Goal: Task Accomplishment & Management: Manage account settings

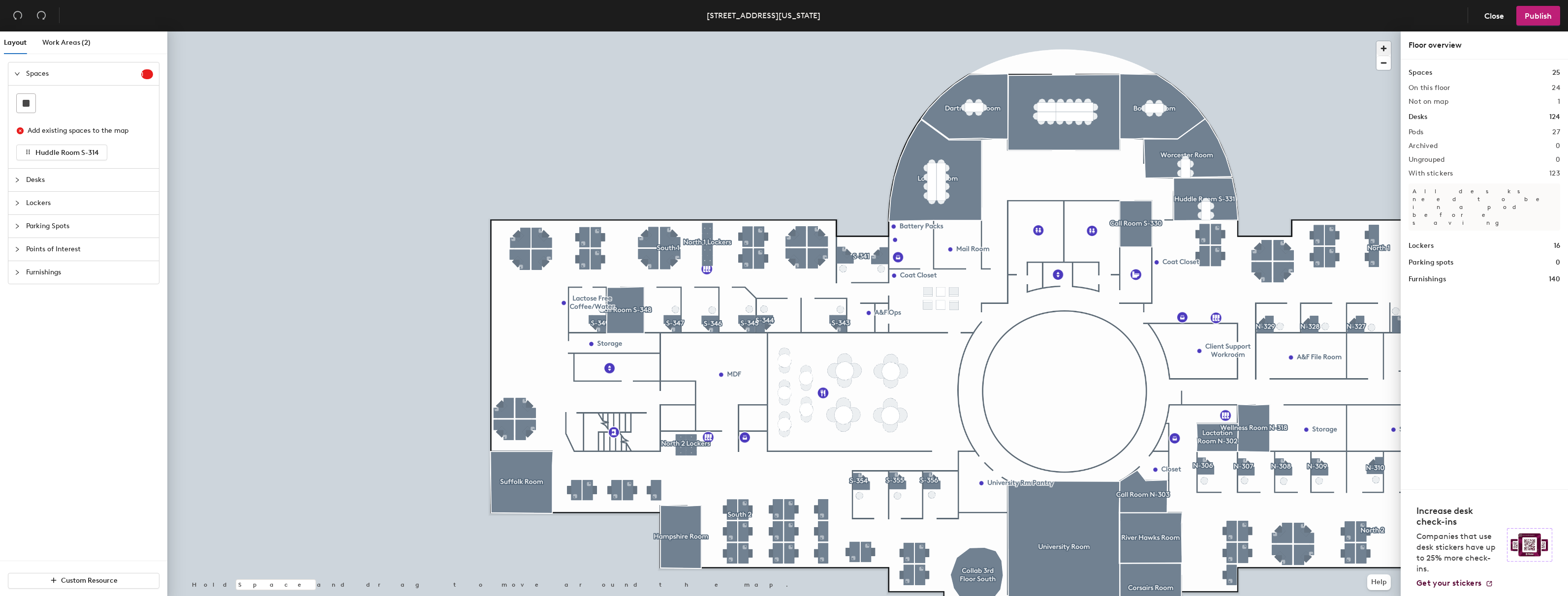
click at [1382, 48] on span "button" at bounding box center [1384, 48] width 15 height 15
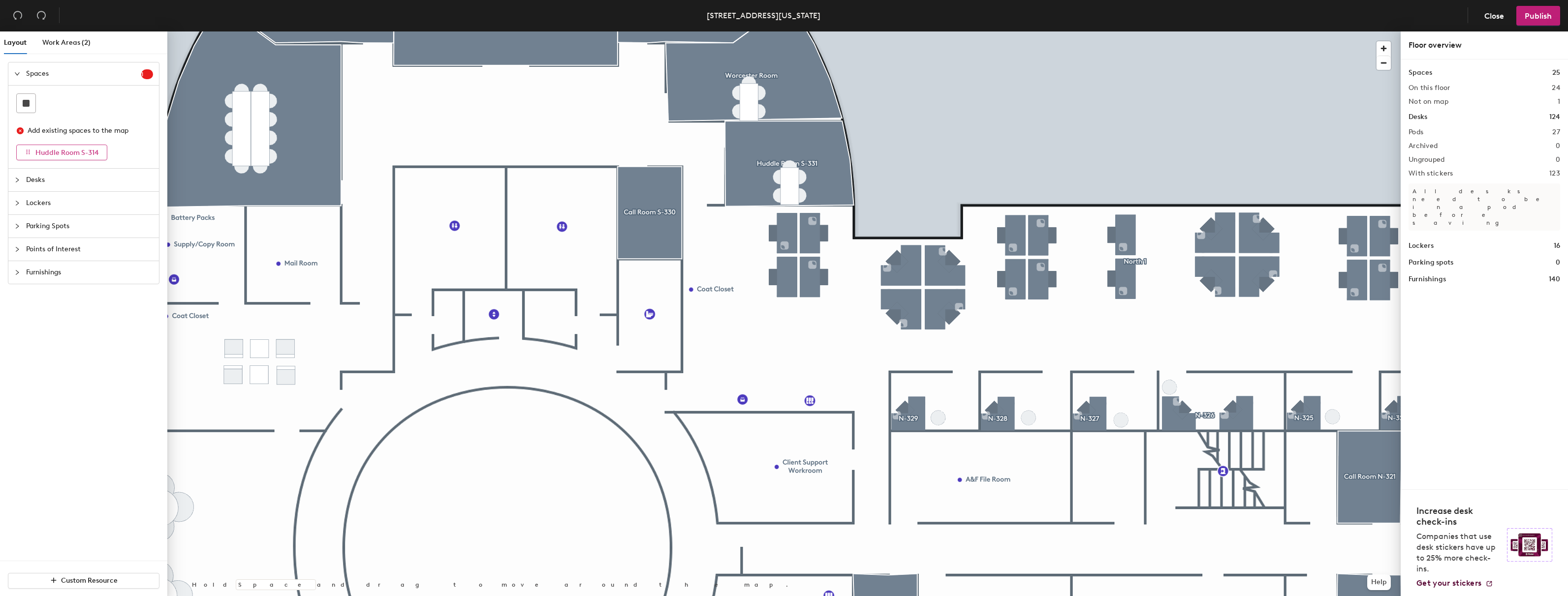
click at [32, 154] on button "Huddle Room S-314" at bounding box center [61, 152] width 91 height 16
click at [61, 155] on span "Huddle Room S-314" at bounding box center [67, 152] width 64 height 8
click at [1383, 62] on span "button" at bounding box center [1384, 63] width 15 height 14
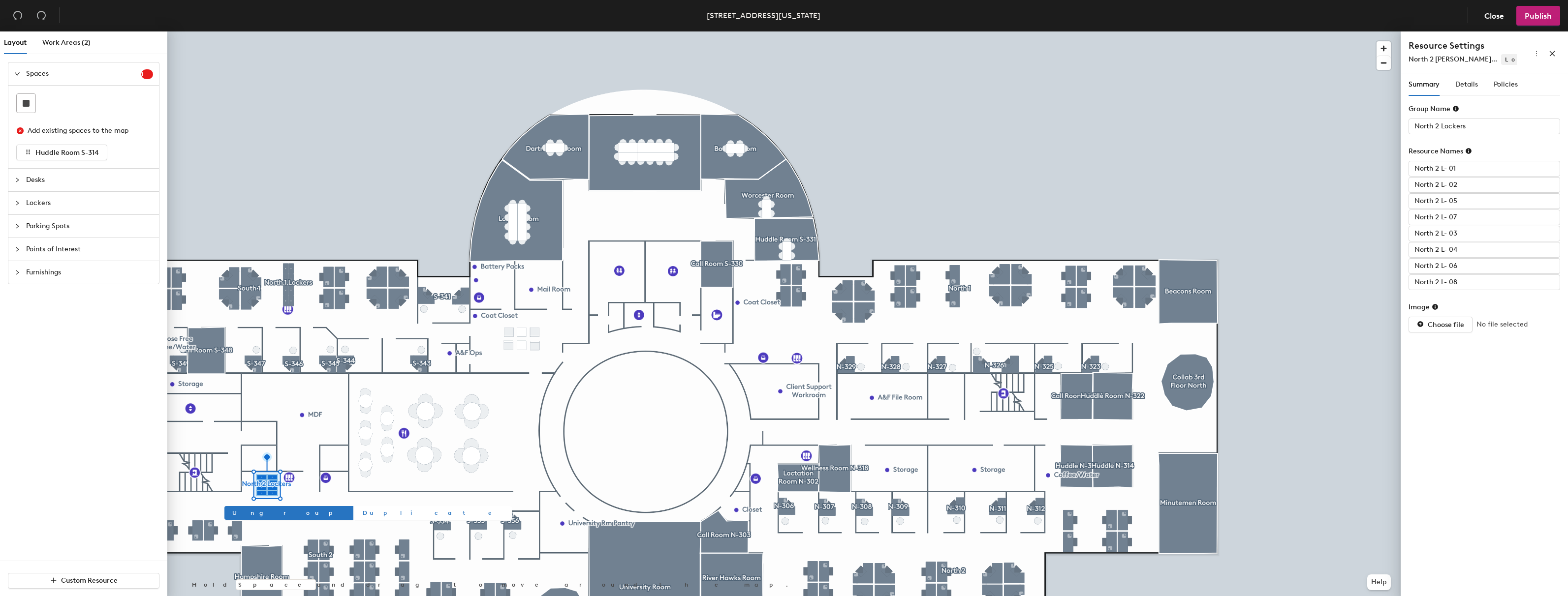
click at [299, 31] on div at bounding box center [784, 31] width 1233 height 0
click at [362, 513] on span "Duplicate" at bounding box center [433, 513] width 141 height 9
type input "Group 3"
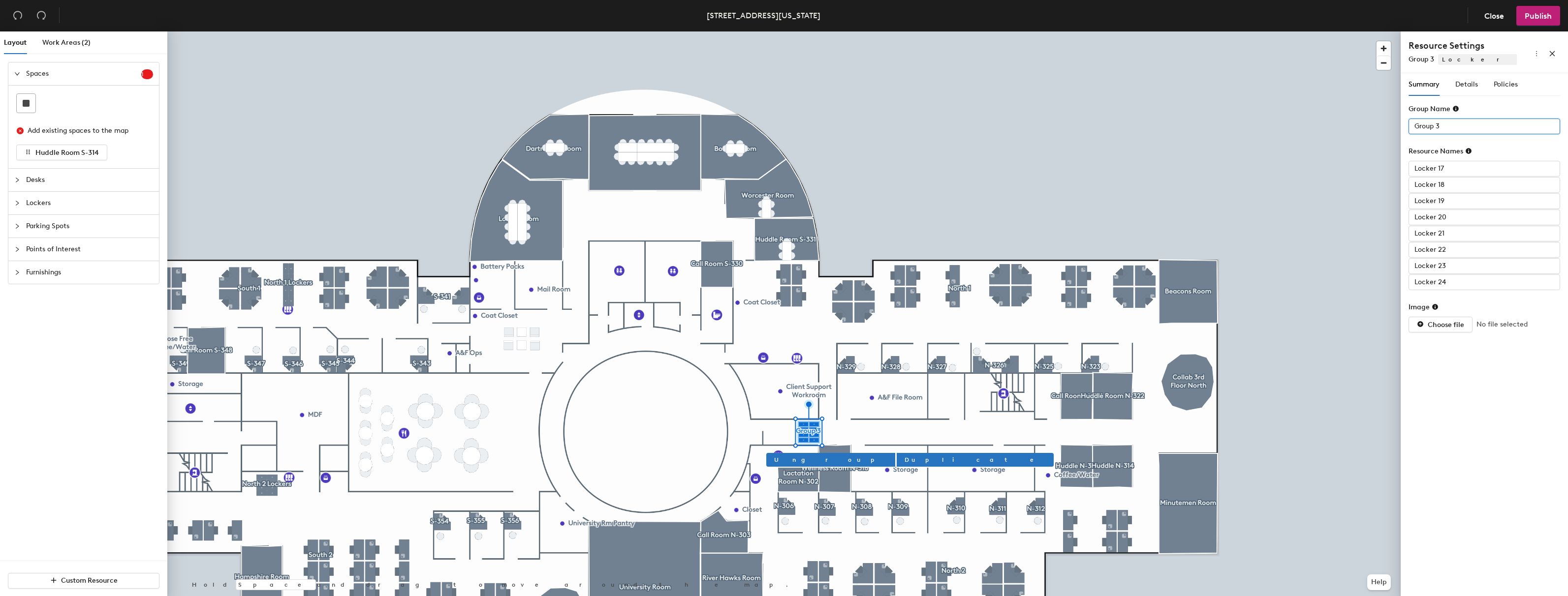
click at [1358, 128] on div "Layout Work Areas (2) Spaces 1 Add existing spaces to the map Huddle Room S-314…" at bounding box center [784, 315] width 1568 height 569
type input "North 2 Lockers"
click at [837, 31] on div at bounding box center [784, 31] width 1233 height 0
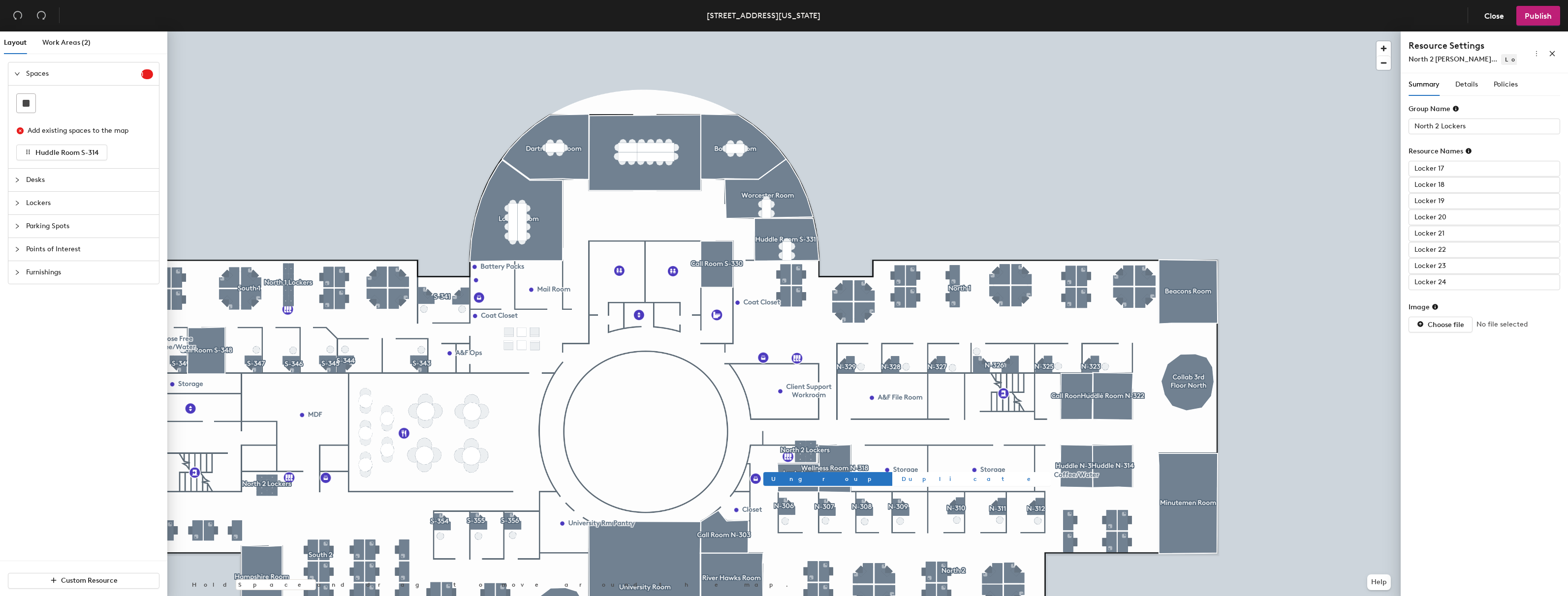
click at [901, 481] on span "Duplicate" at bounding box center [972, 479] width 141 height 9
type input "Group 4"
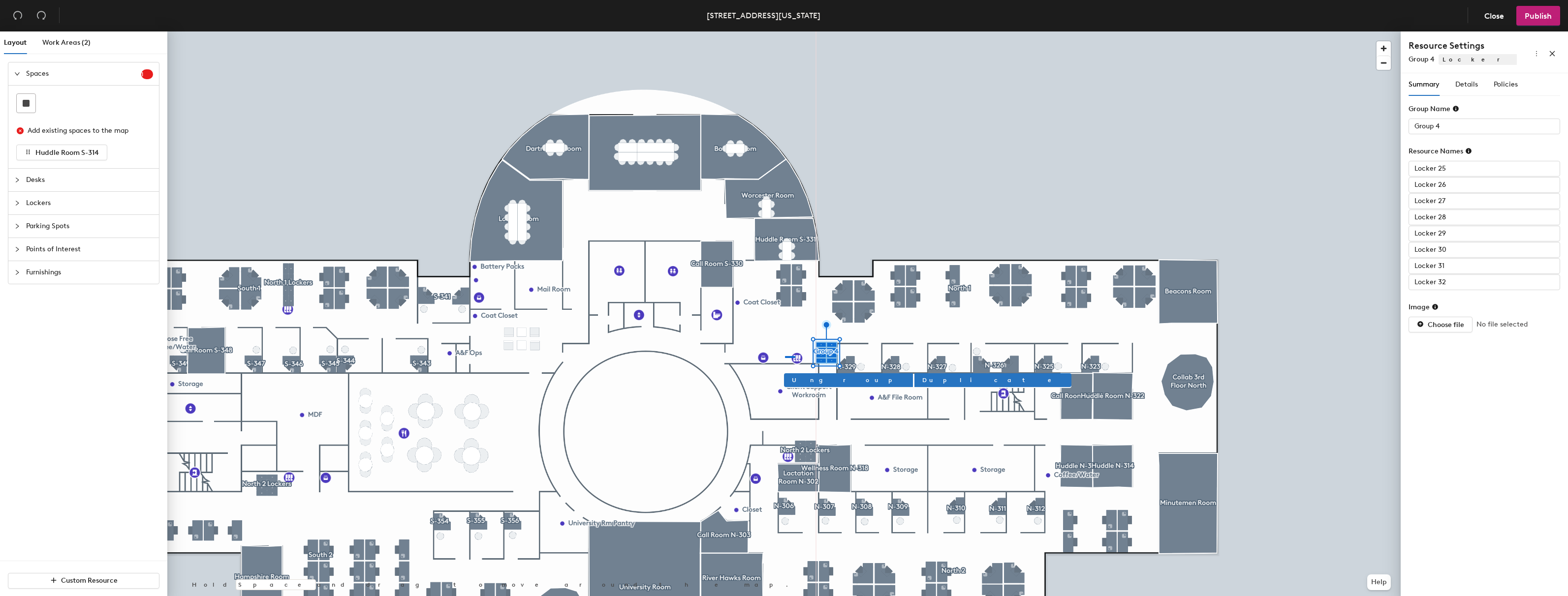
click at [785, 31] on div at bounding box center [784, 31] width 1233 height 0
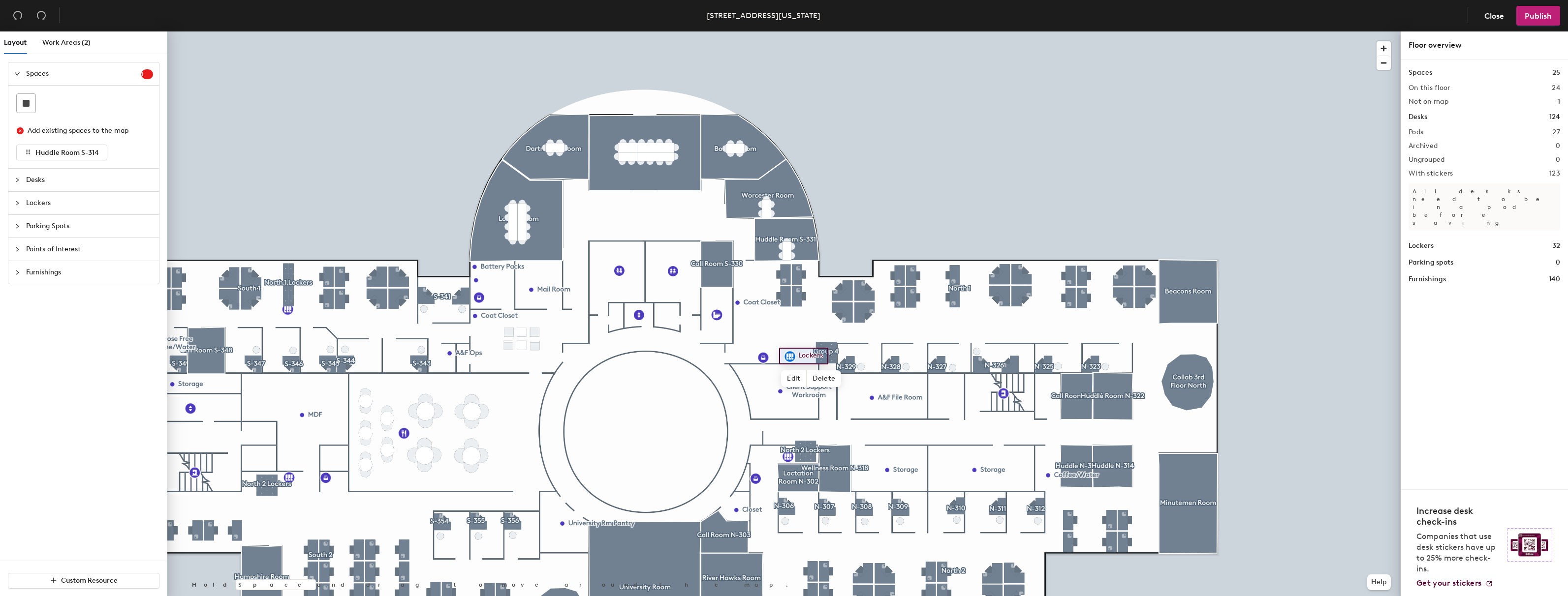
click at [826, 31] on div at bounding box center [784, 31] width 1233 height 0
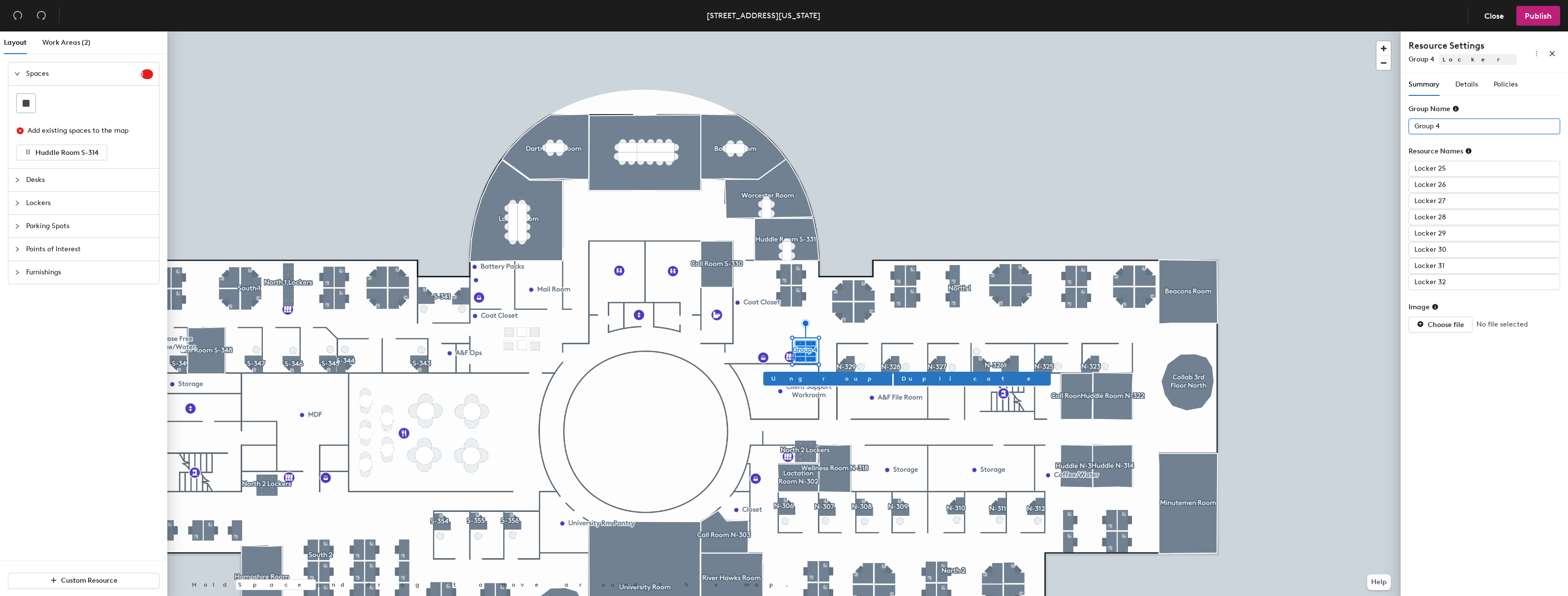
click at [1309, 122] on div "Layout Work Areas (2) Spaces 1 Add existing spaces to the map Huddle Room S-314…" at bounding box center [784, 315] width 1568 height 569
type input "North 1 Lockers"
click at [1343, 169] on div "Layout Work Areas (2) Spaces 1 Add existing spaces to the map Huddle Room S-314…" at bounding box center [784, 315] width 1568 height 569
paste input "North 2 L- 0"
click at [1436, 168] on input "North 2 L- 0" at bounding box center [1484, 169] width 152 height 16
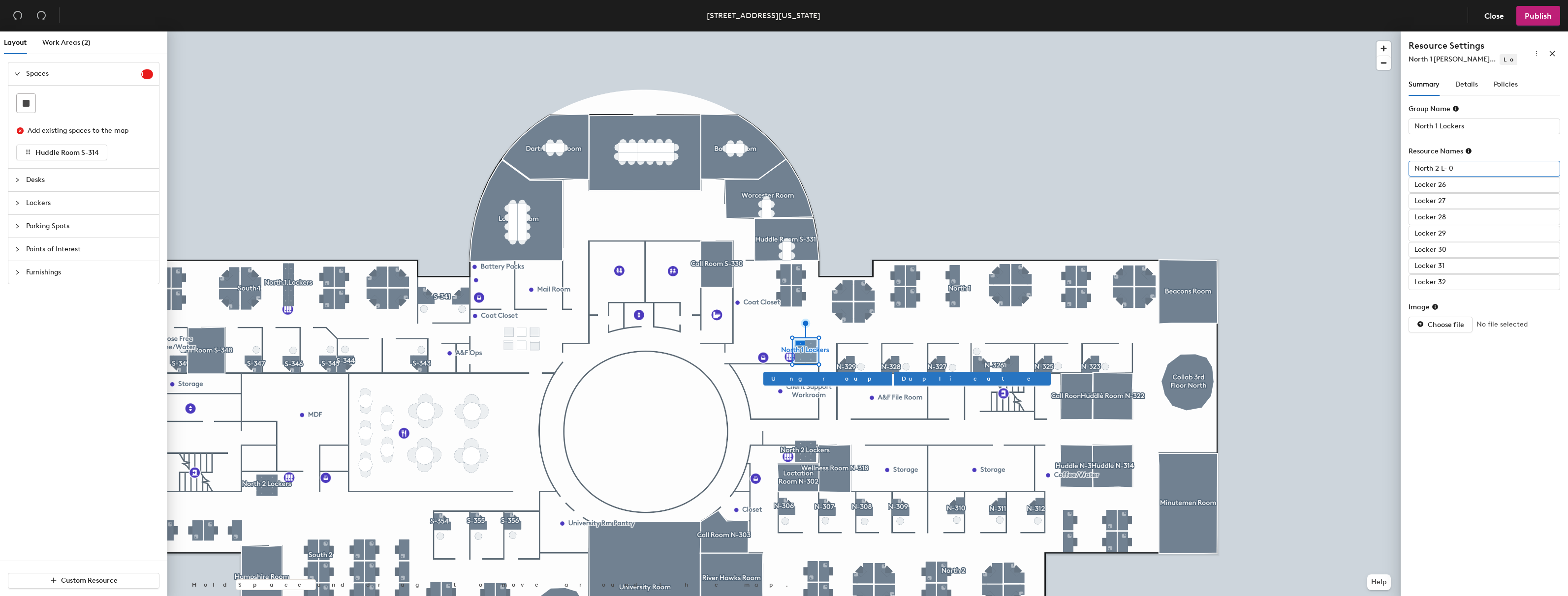
type input "North 2 L- 0"
click at [1232, 31] on div at bounding box center [784, 31] width 1233 height 0
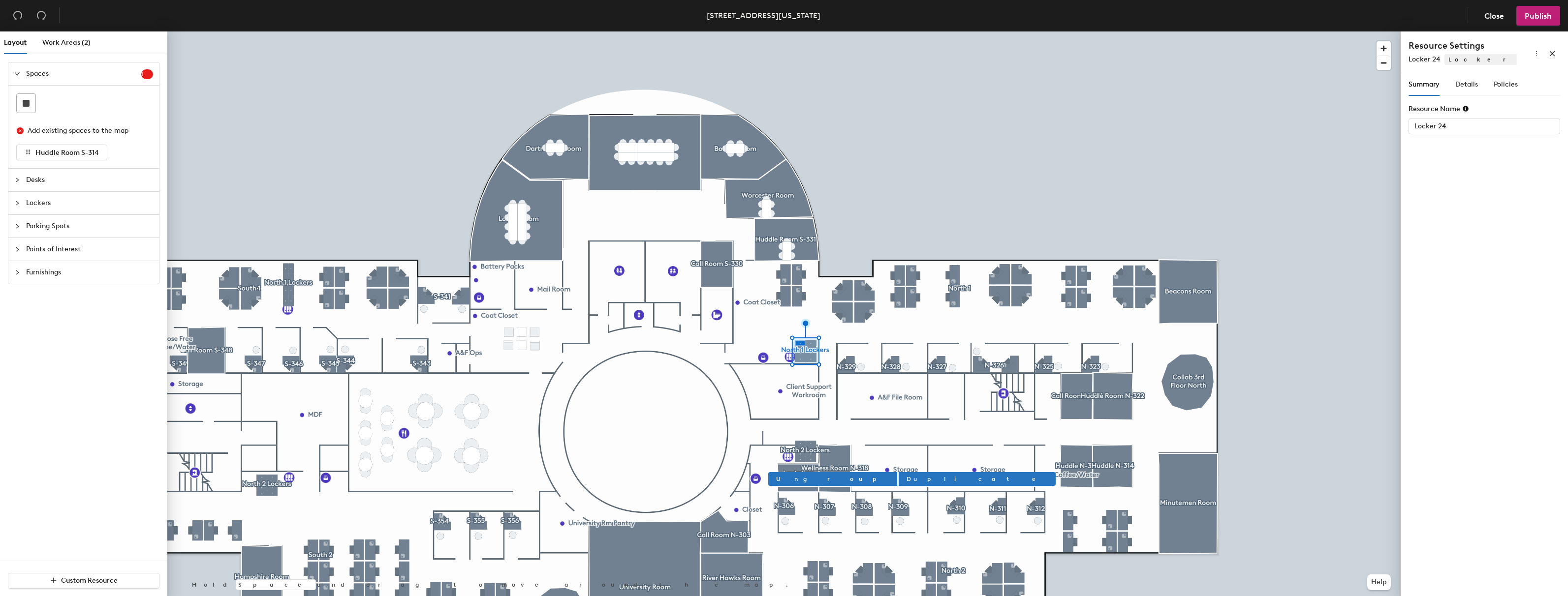
click at [1449, 169] on div "Summary Details Policies Resource Name Locker 24" at bounding box center [1484, 336] width 167 height 527
type input "North 2 Lockers"
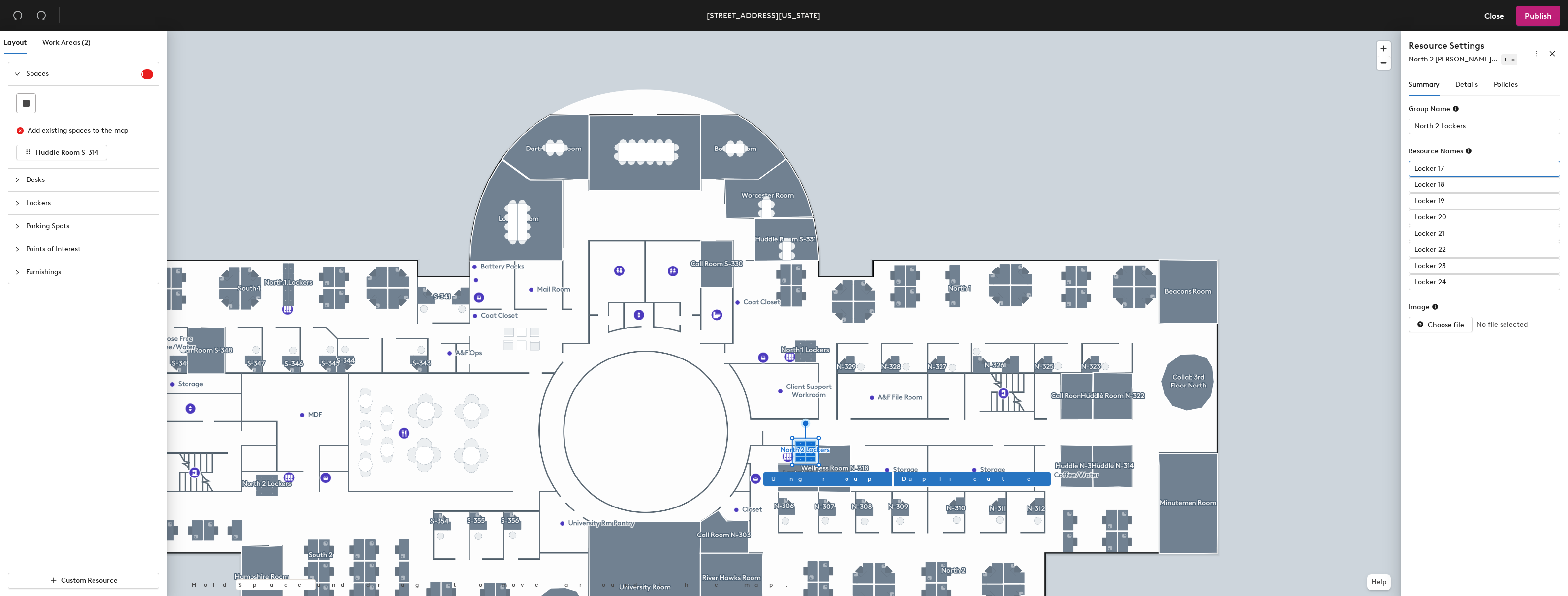
click at [1461, 162] on input "Locker 17" at bounding box center [1484, 169] width 152 height 16
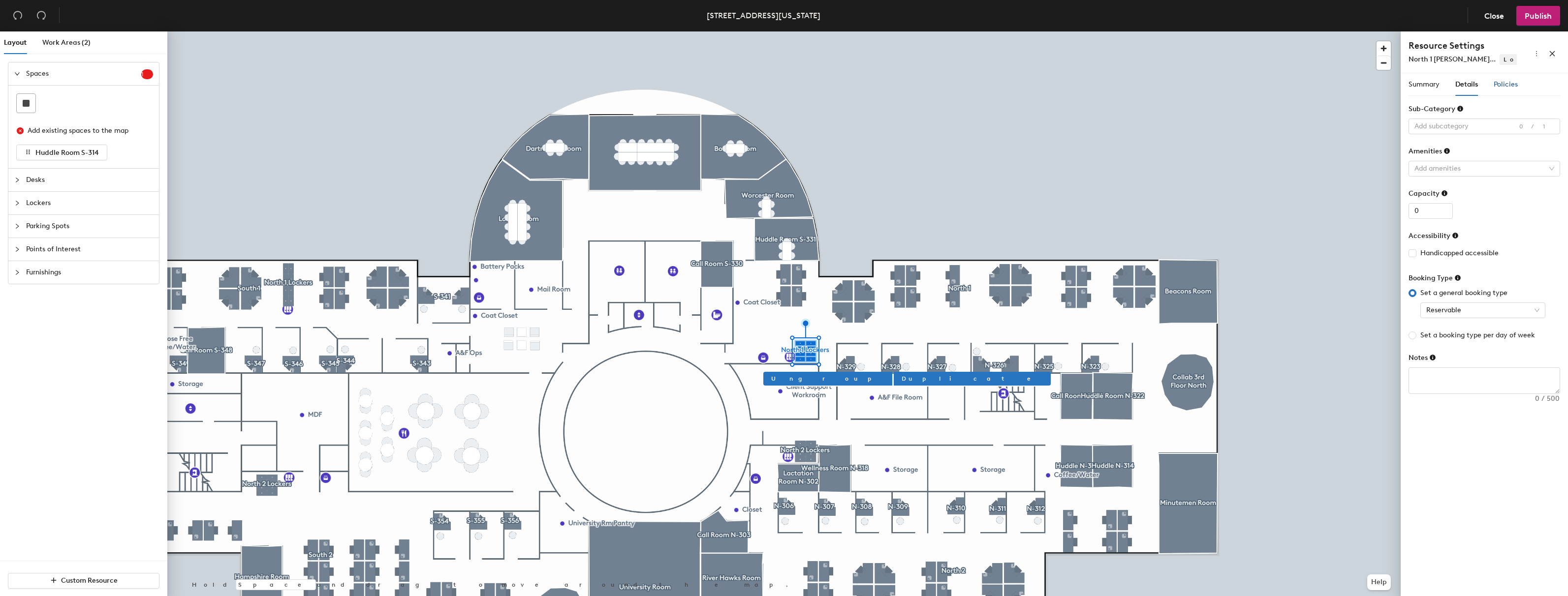
click at [1510, 84] on span "Policies" at bounding box center [1506, 84] width 24 height 8
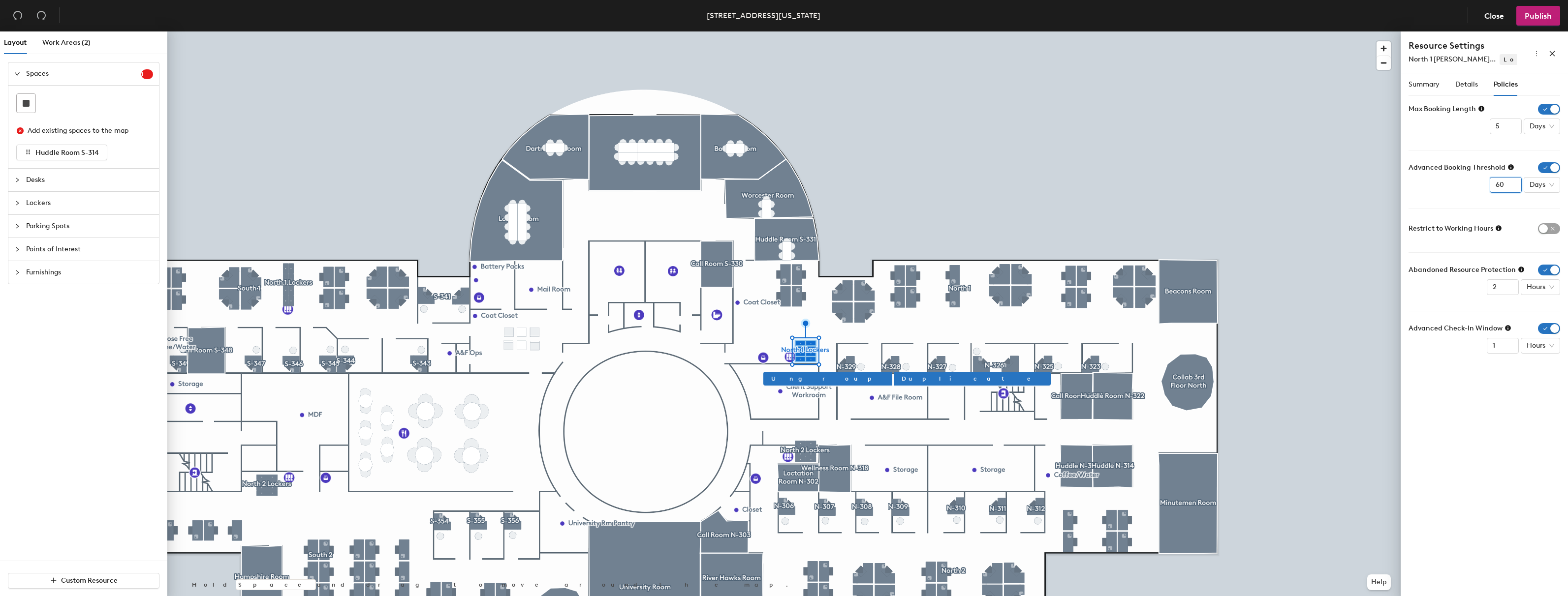
drag, startPoint x: 1505, startPoint y: 185, endPoint x: 1458, endPoint y: 182, distance: 47.1
click at [1457, 182] on div "Advanced Booking Threshold 60 Days" at bounding box center [1484, 177] width 152 height 31
type input "14"
click at [1537, 17] on span "Publish" at bounding box center [1538, 16] width 27 height 10
click at [986, 160] on div "Publish changes Once published, changes go live immediately Cancel Publish" at bounding box center [784, 298] width 1568 height 596
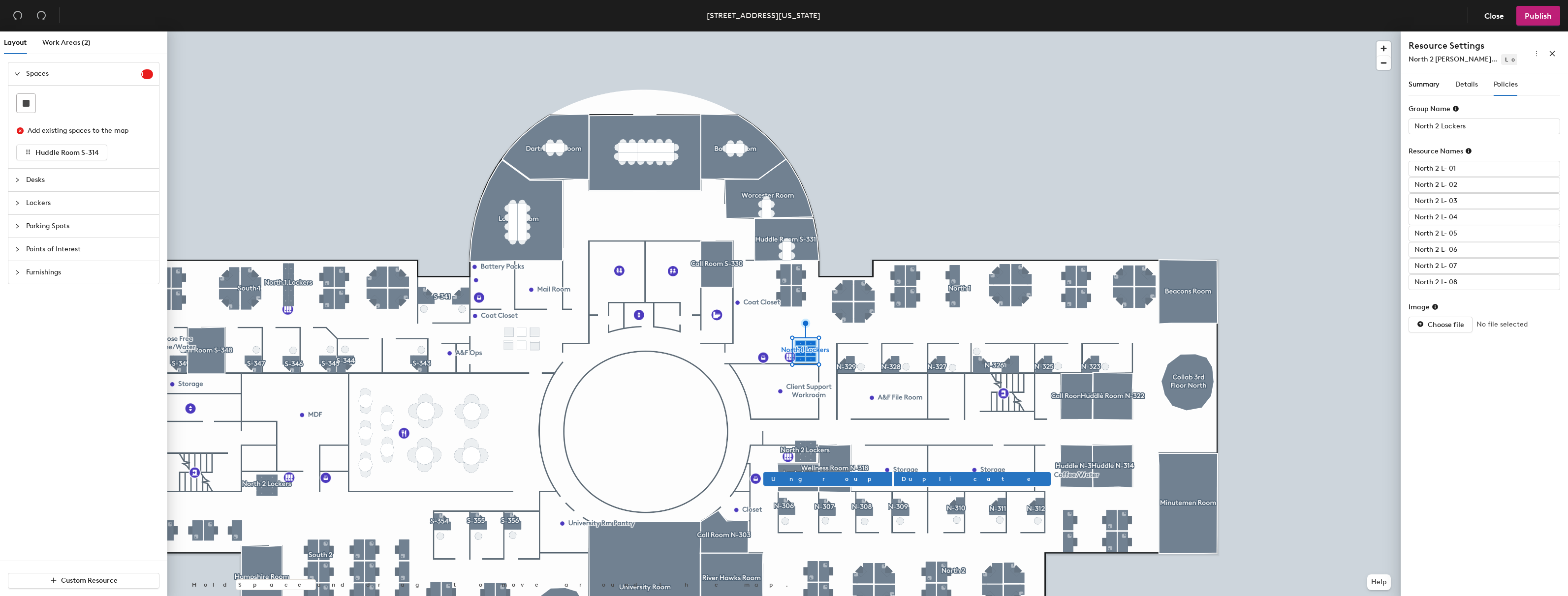
type input "North 2 Lockers"
click at [1513, 81] on span "Policies" at bounding box center [1506, 84] width 24 height 8
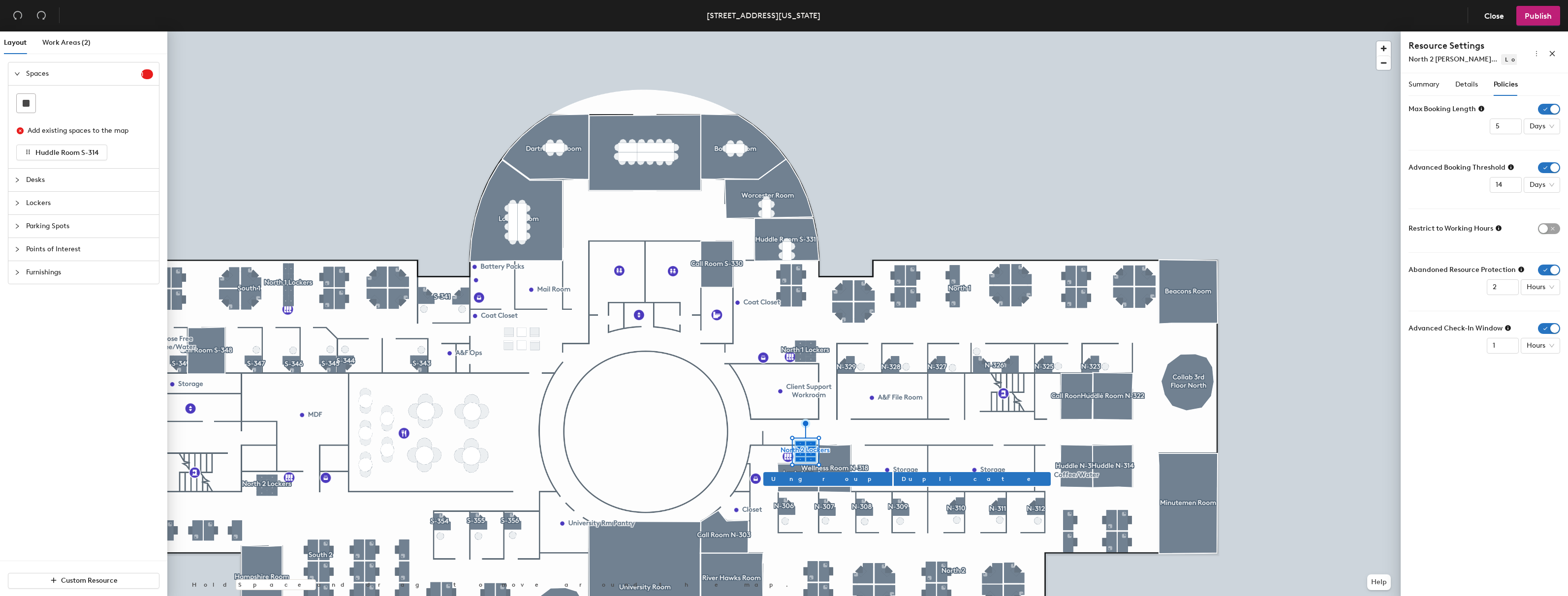
click at [1518, 269] on icon at bounding box center [1520, 269] width 6 height 6
click at [1521, 269] on icon at bounding box center [1520, 269] width 6 height 6
click at [1521, 270] on icon at bounding box center [1520, 269] width 6 height 6
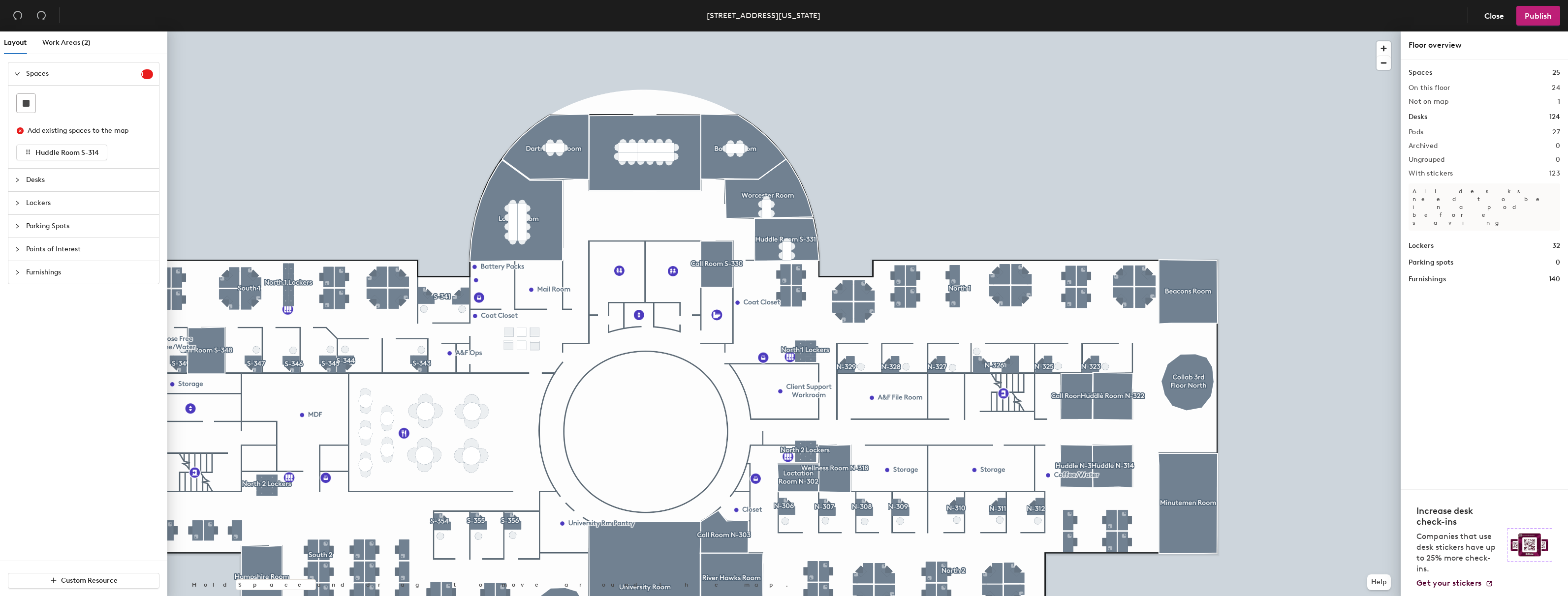
click at [263, 31] on div at bounding box center [784, 31] width 1233 height 0
click at [1538, 19] on span "Publish" at bounding box center [1538, 16] width 27 height 10
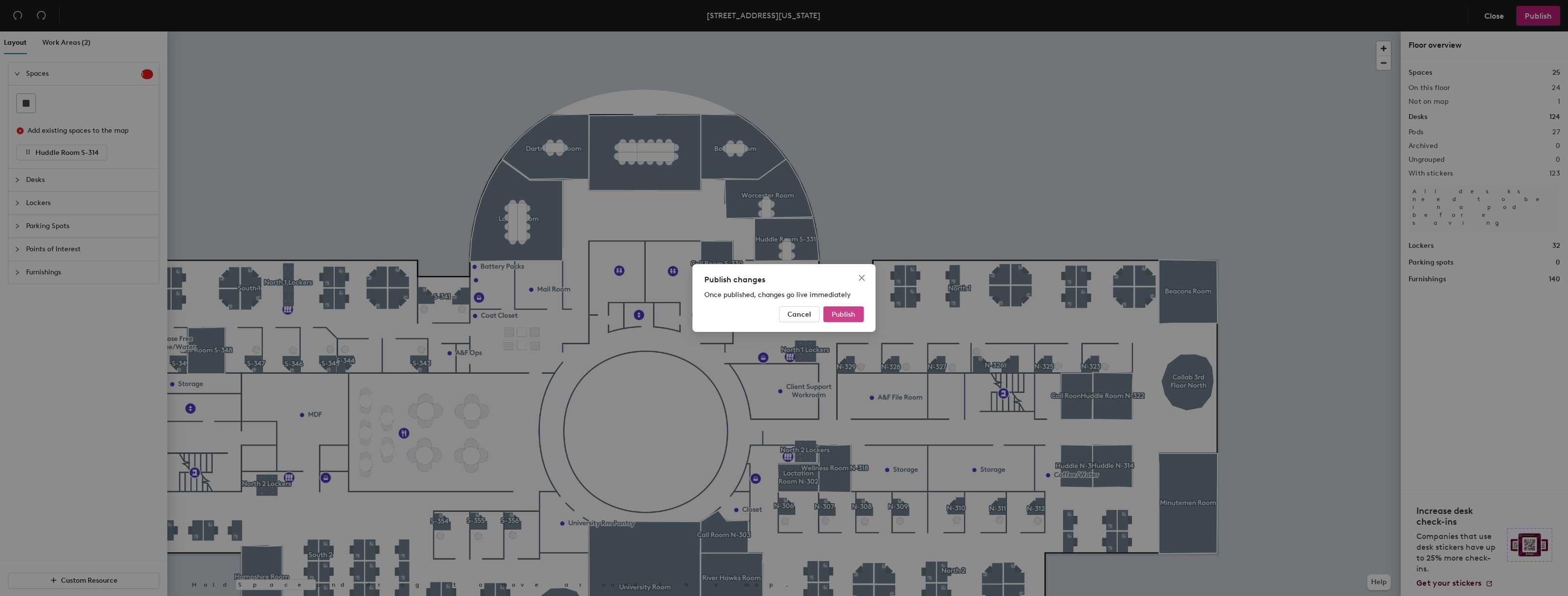
click at [843, 314] on span "Publish" at bounding box center [843, 315] width 23 height 8
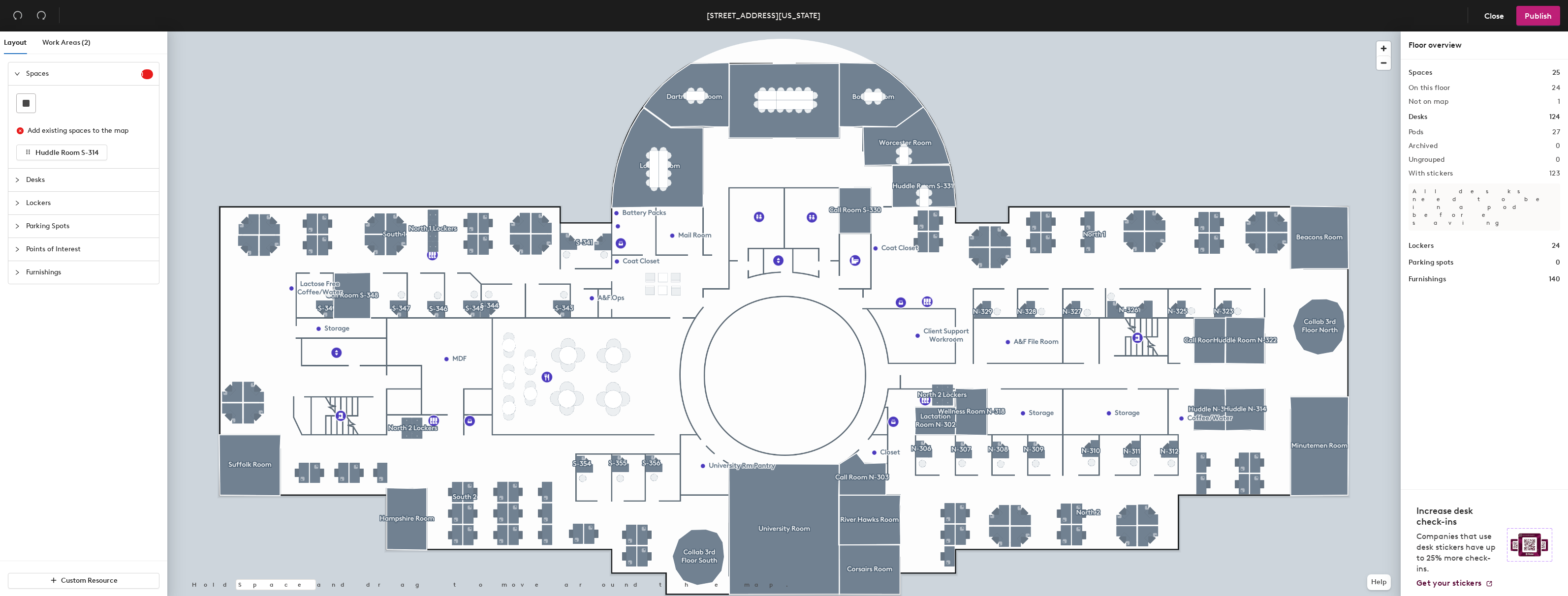
click at [16, 201] on icon "collapsed" at bounding box center [17, 202] width 6 height 6
click at [70, 153] on icon at bounding box center [69, 149] width 12 height 12
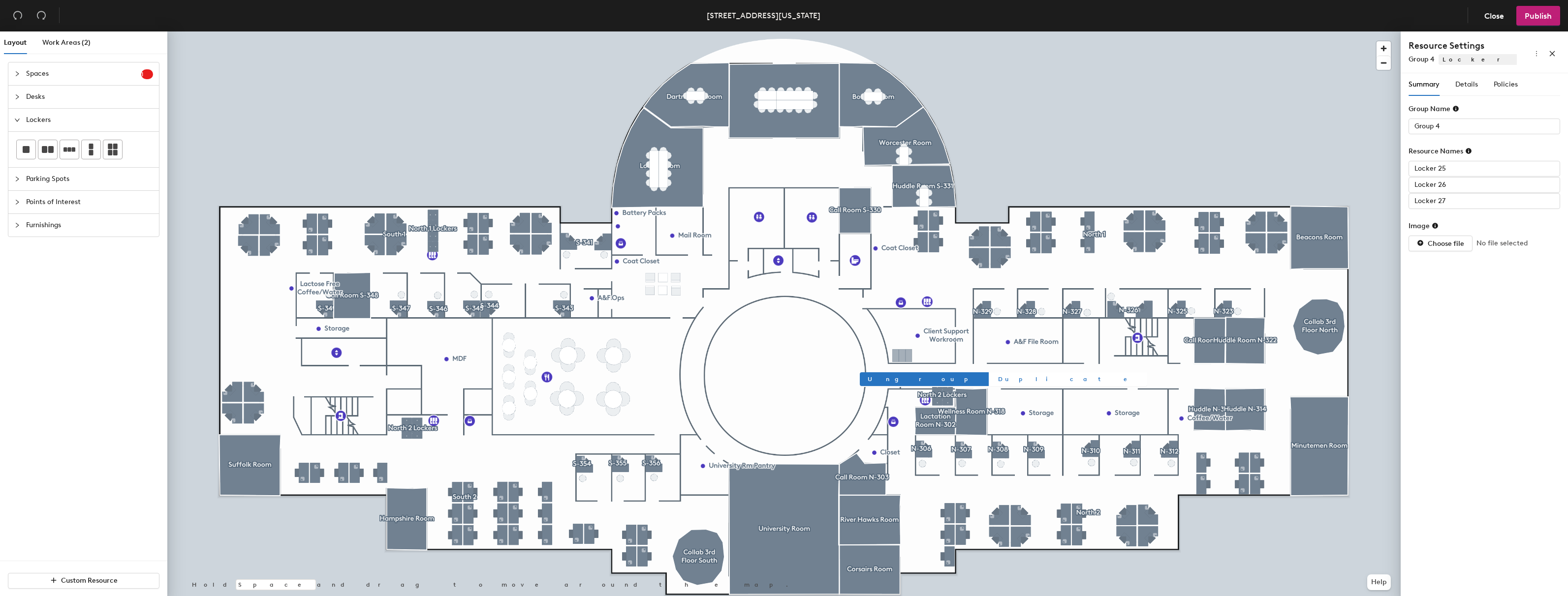
click at [998, 379] on span "Duplicate" at bounding box center [1068, 379] width 141 height 9
click at [998, 365] on span "Duplicate" at bounding box center [1068, 364] width 141 height 9
type input "Group 7"
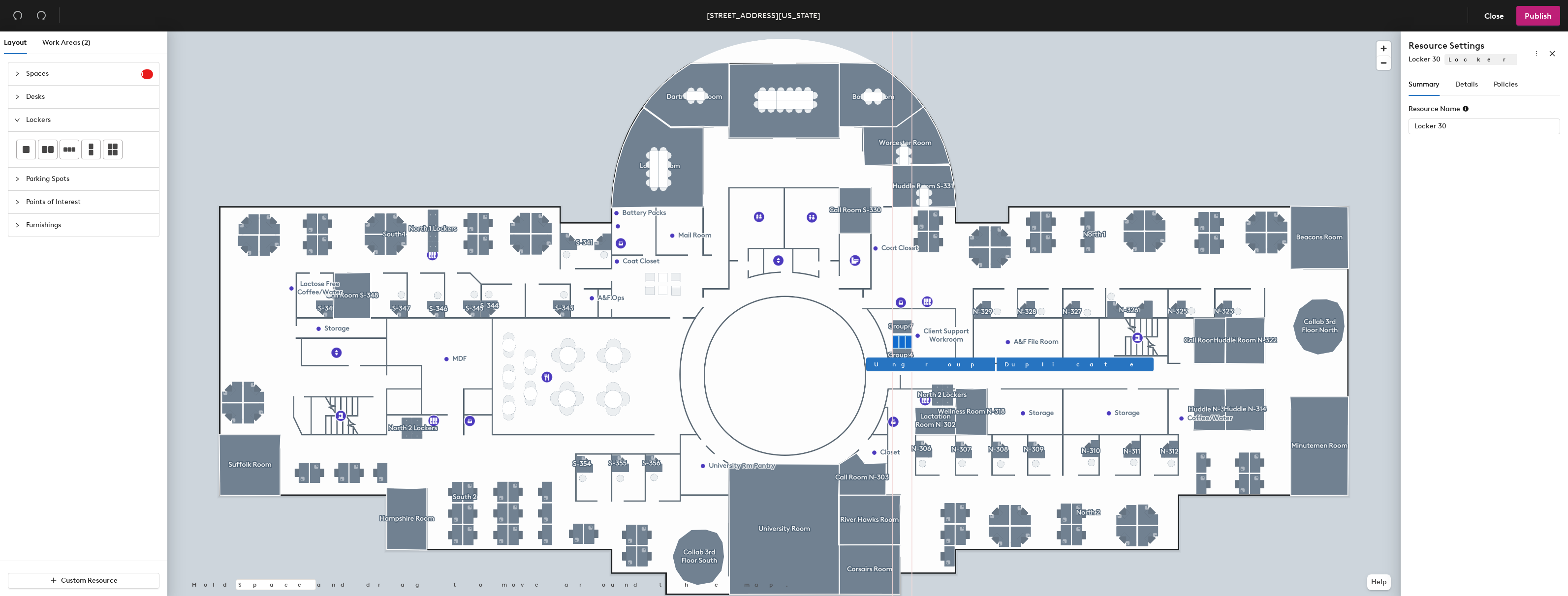
type input "Locker 30"
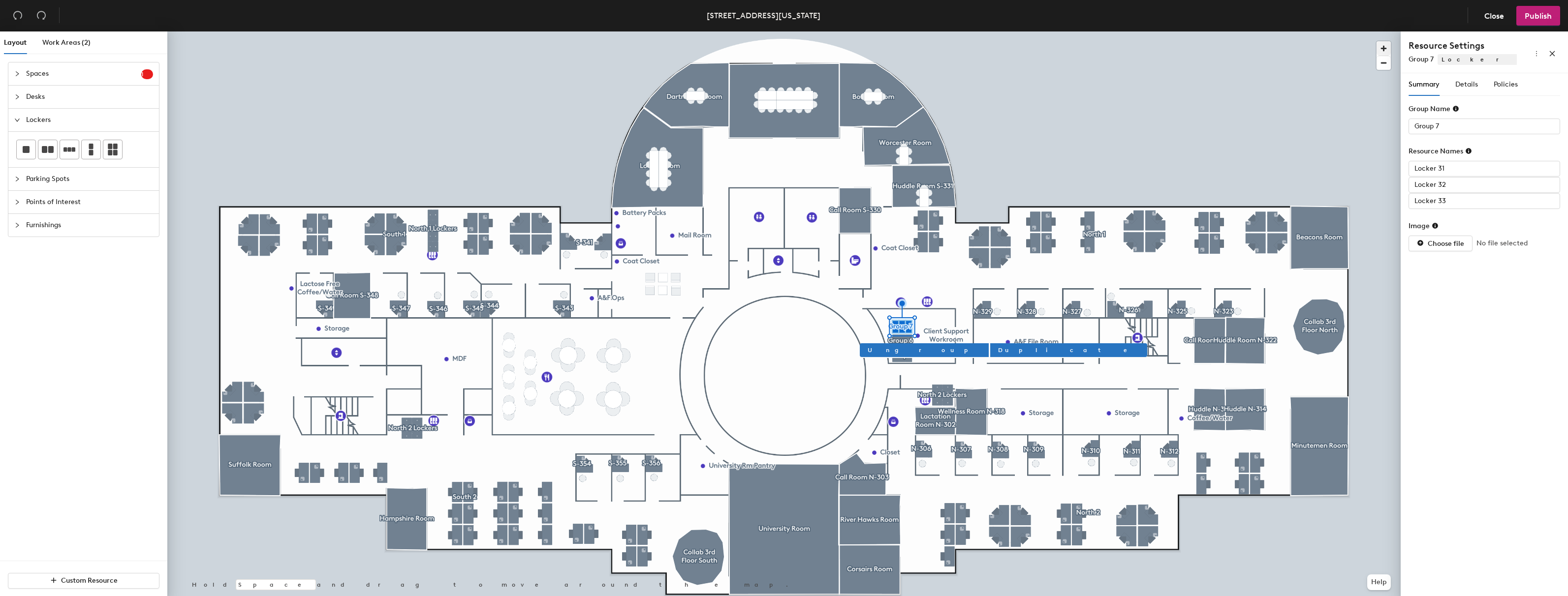
click at [1386, 46] on span "button" at bounding box center [1384, 48] width 15 height 15
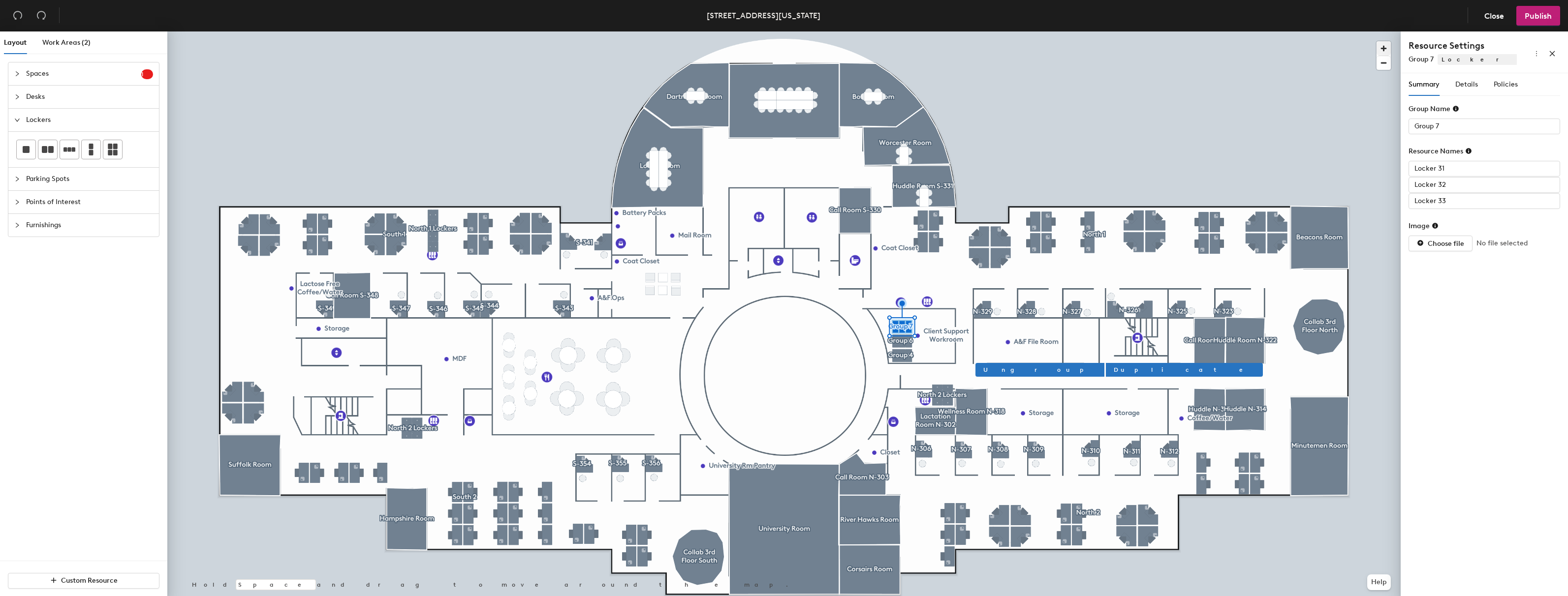
click at [1386, 46] on span "button" at bounding box center [1384, 48] width 15 height 15
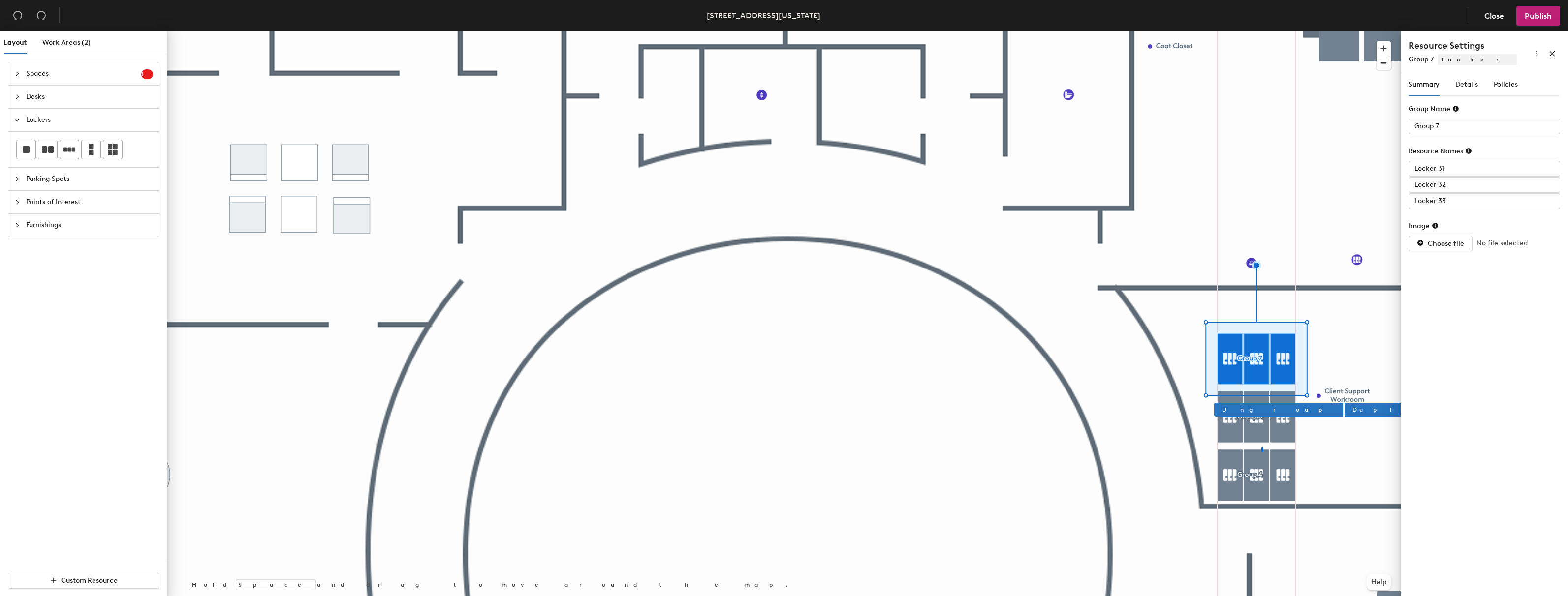
click at [1261, 31] on div at bounding box center [784, 31] width 1233 height 0
type input "Group 4"
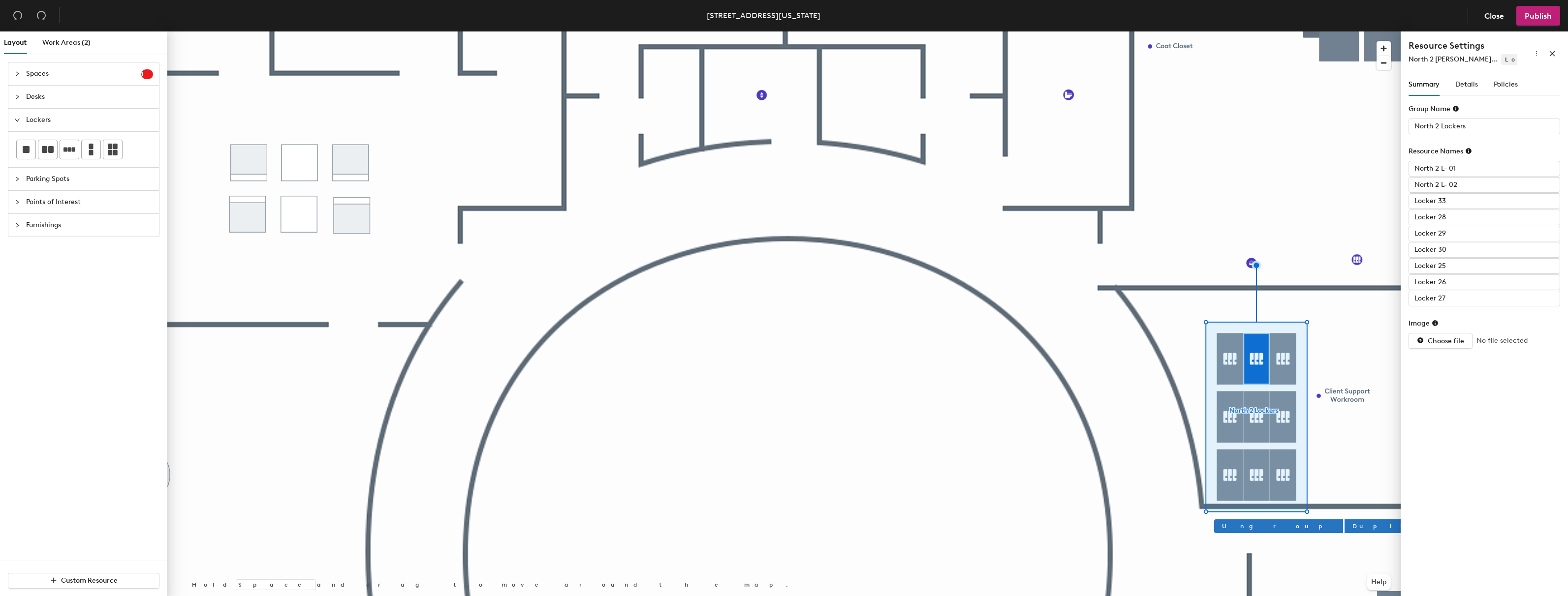
type input "North 2 L- 02"
paste input "North 2 L- 0"
type input "North 2 L- 03"
paste input "North 2 L- 0"
type input "North 2 L- 04"
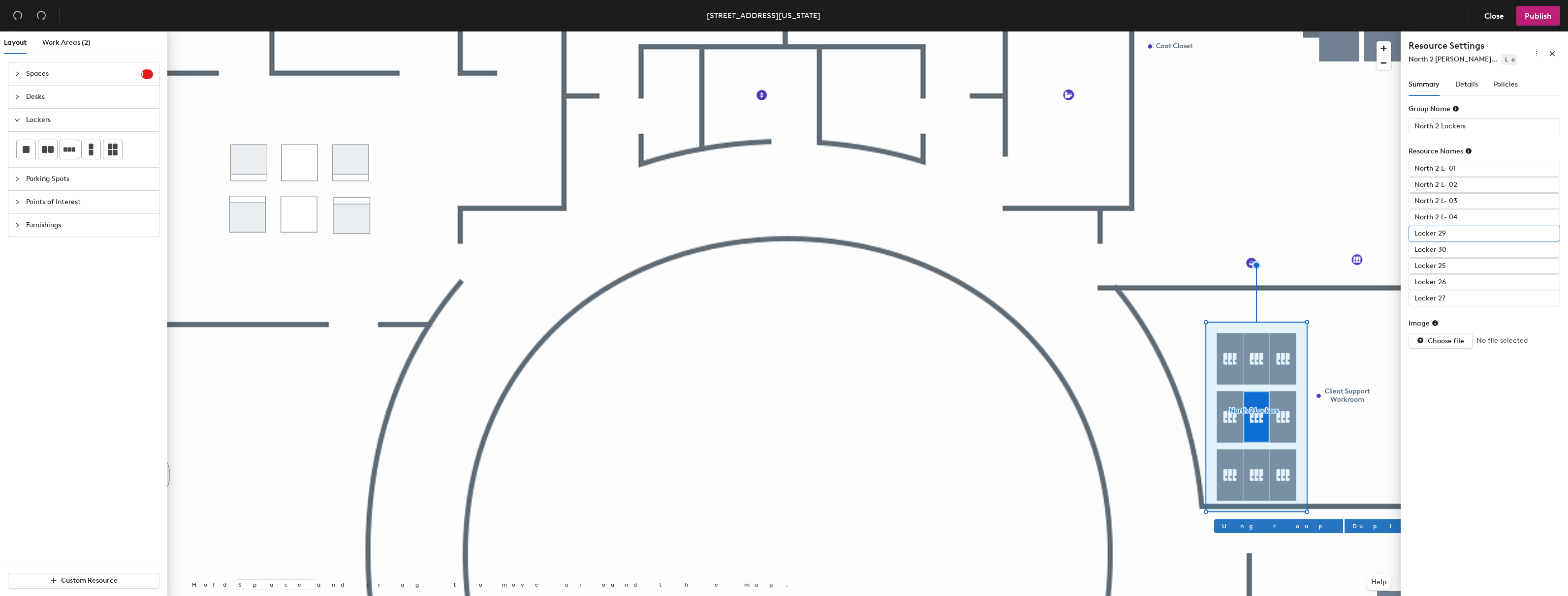
paste input "North 2 L- 0"
type input "North 2 L- 05"
paste input "North 2 L-"
type input "North 2 L- 06"
paste input "North 2 L- 0"
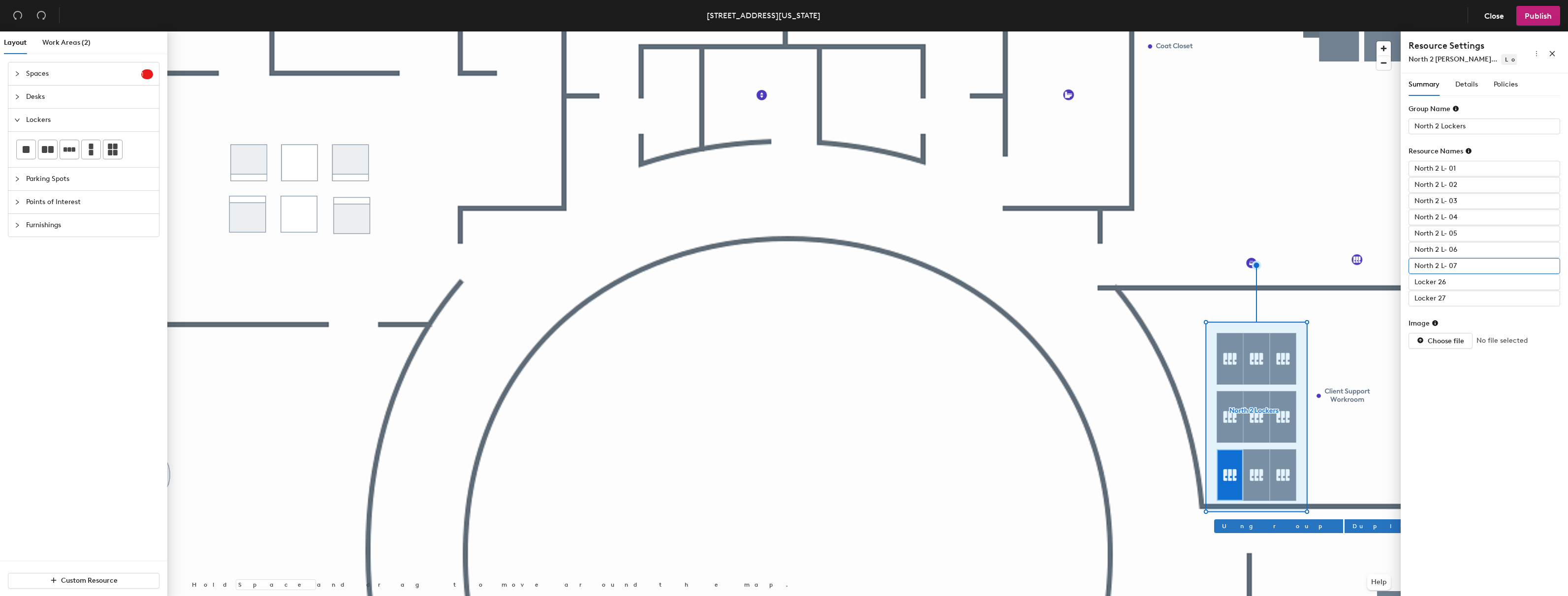
type input "North 2 L- 07"
paste input "North 2 L- 0"
type input "North 2 L- 08"
paste input "North 2 L- 0"
type input "North 2 L- 09"
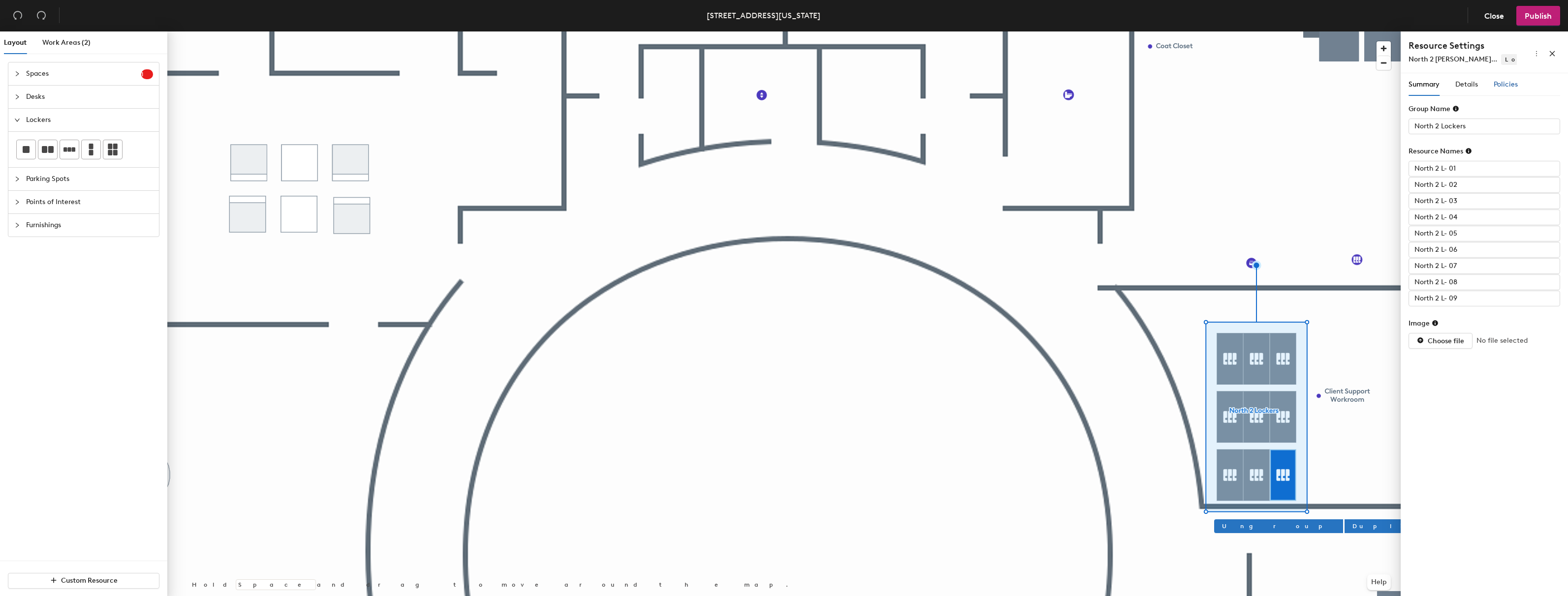
click at [1507, 81] on span "Policies" at bounding box center [1506, 84] width 24 height 8
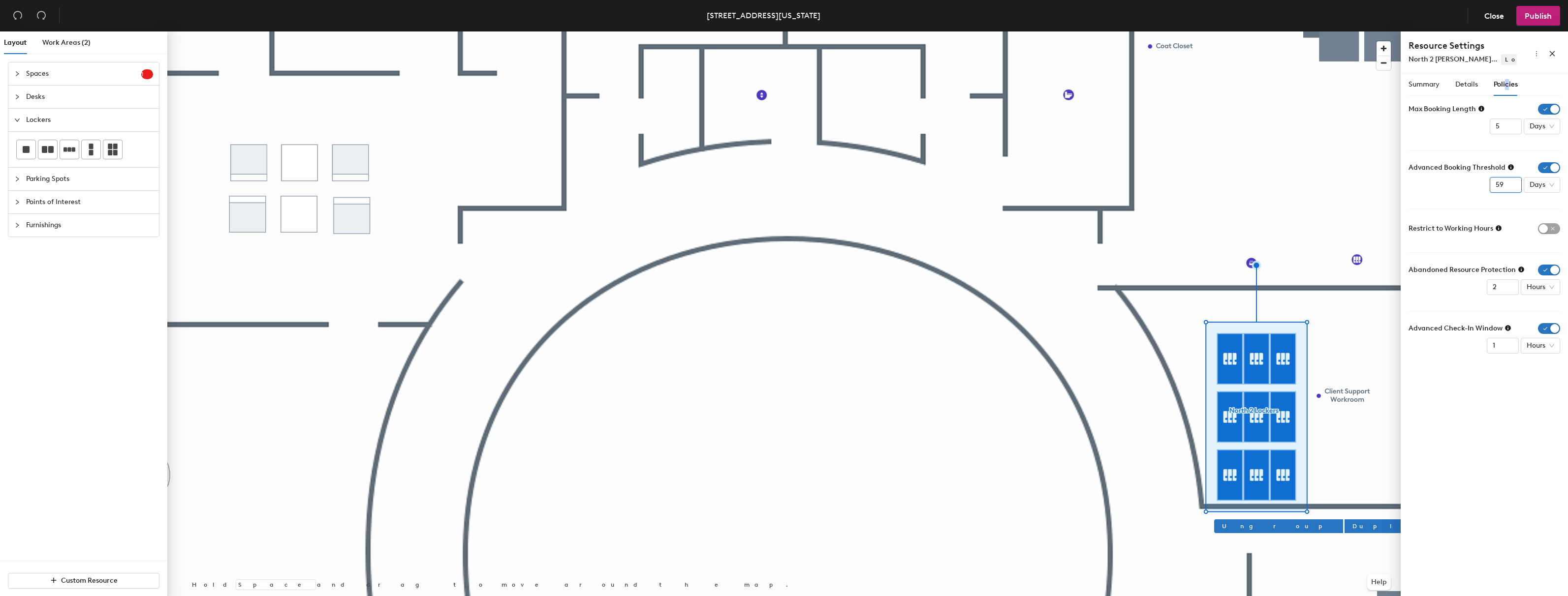
click at [1509, 186] on input "59" at bounding box center [1506, 185] width 32 height 16
click at [1512, 187] on input "58" at bounding box center [1506, 185] width 32 height 16
drag, startPoint x: 1507, startPoint y: 184, endPoint x: 1440, endPoint y: 180, distance: 67.1
click at [1440, 180] on div "Advanced Booking Threshold 58 Days" at bounding box center [1484, 177] width 152 height 31
type input "14"
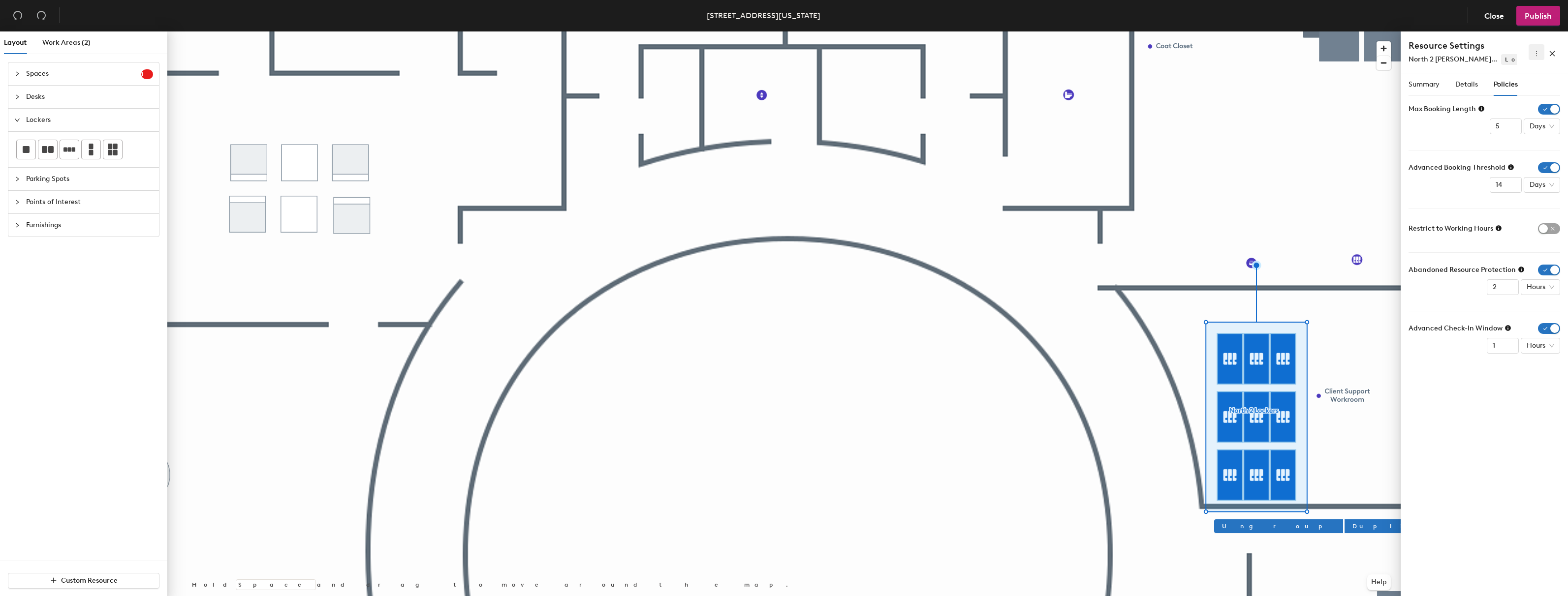
click at [1537, 55] on icon "more" at bounding box center [1537, 53] width 7 height 7
drag, startPoint x: 1440, startPoint y: 69, endPoint x: 1452, endPoint y: 73, distance: 12.6
click at [1440, 69] on div "Resource Settings North 2 Locke... Lockers" at bounding box center [1484, 52] width 167 height 42
click at [1466, 82] on span "Details" at bounding box center [1466, 84] width 23 height 8
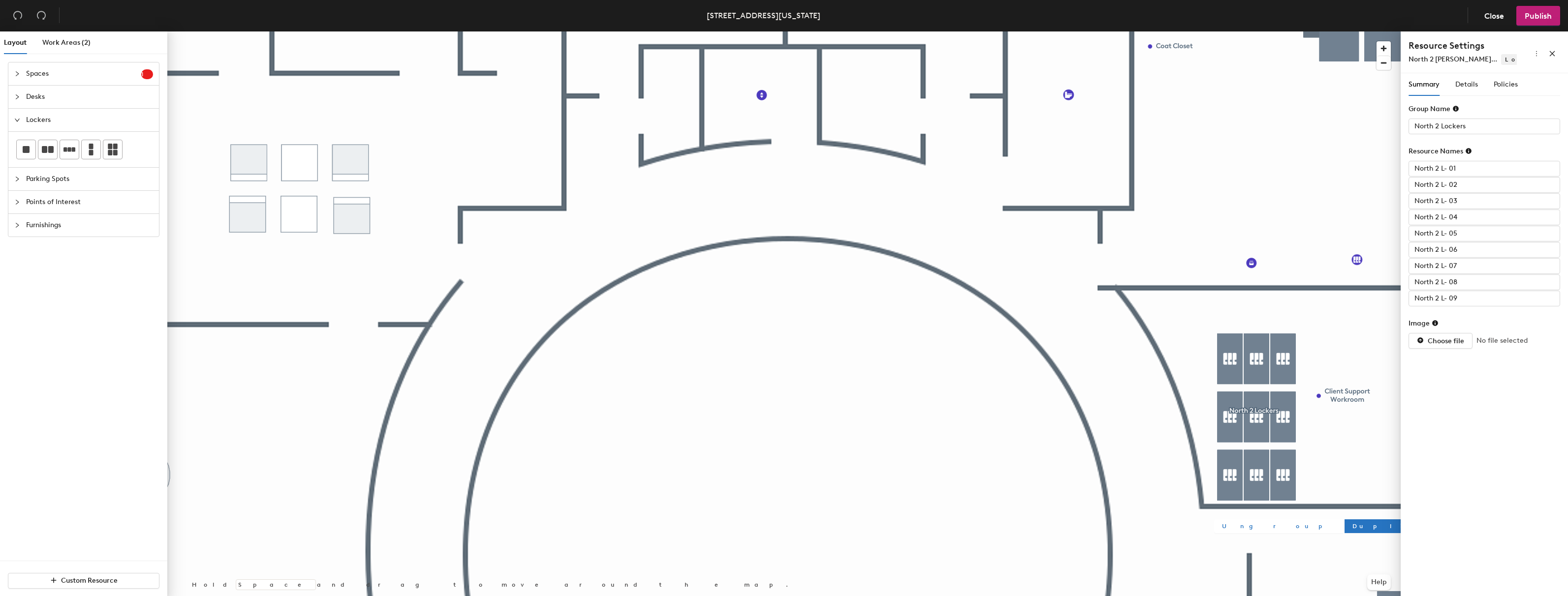
click at [1237, 526] on span "Ungroup" at bounding box center [1278, 526] width 113 height 9
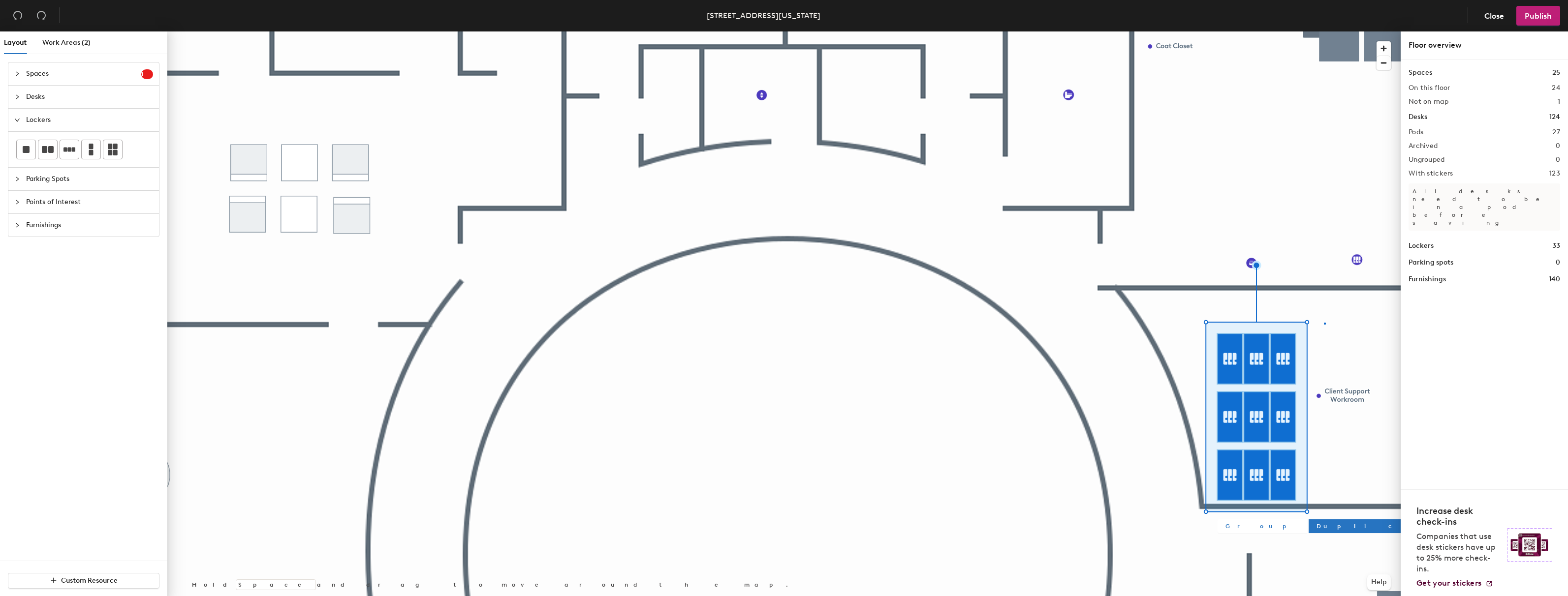
click at [1324, 31] on div at bounding box center [784, 31] width 1233 height 0
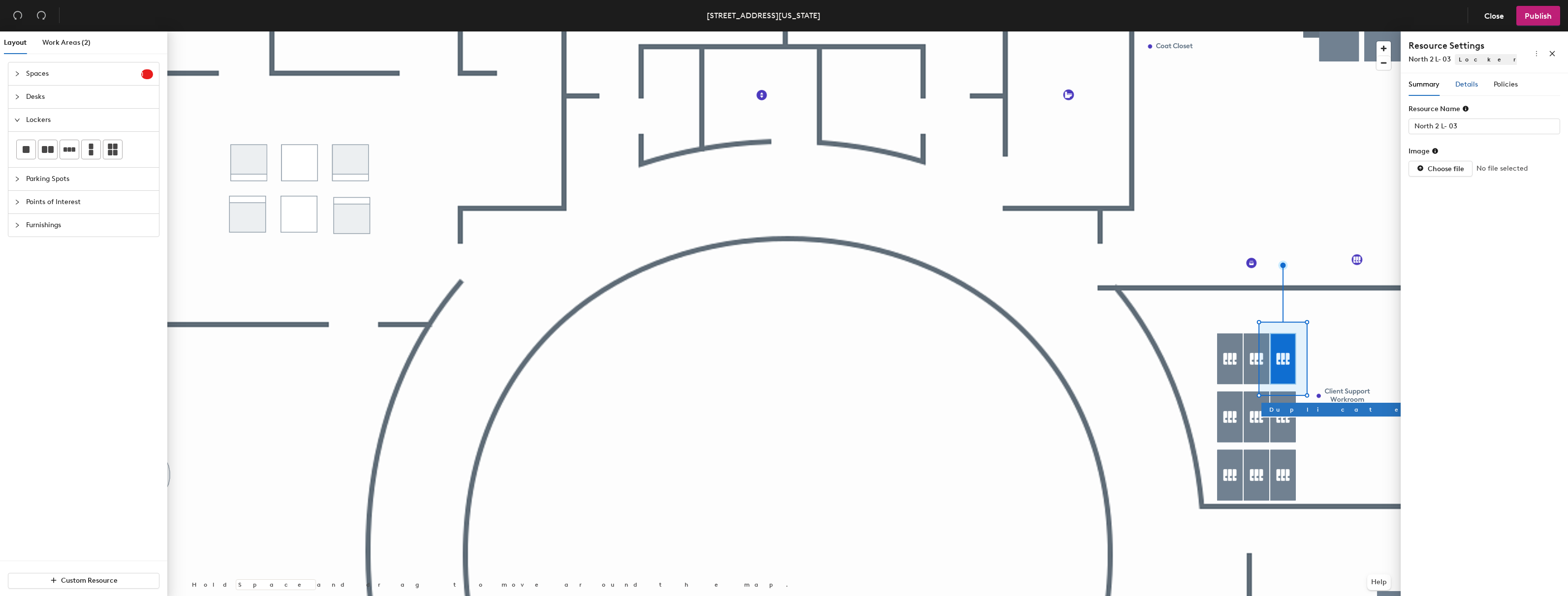
click at [1472, 84] on span "Details" at bounding box center [1466, 84] width 23 height 8
drag, startPoint x: 1447, startPoint y: 310, endPoint x: 1452, endPoint y: 315, distance: 7.1
click at [1447, 310] on span "Reservable" at bounding box center [1482, 311] width 113 height 15
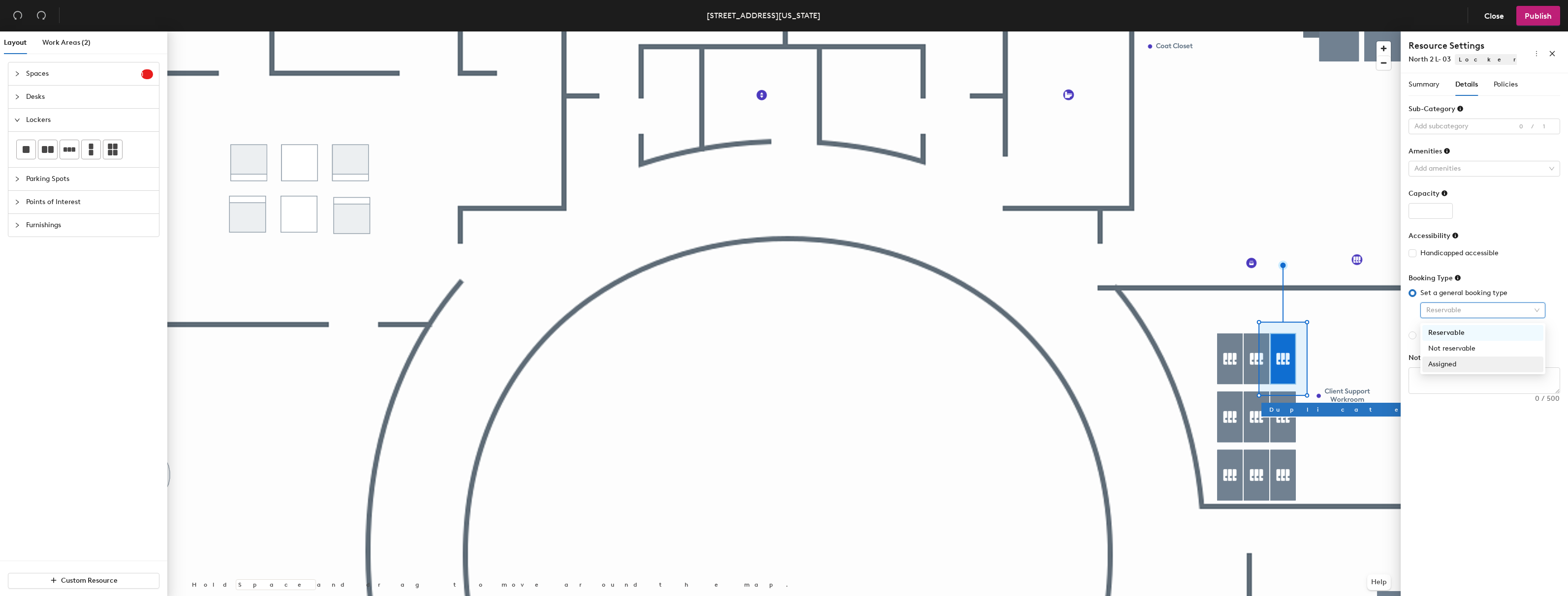
click at [1440, 365] on div "Assigned" at bounding box center [1482, 364] width 109 height 10
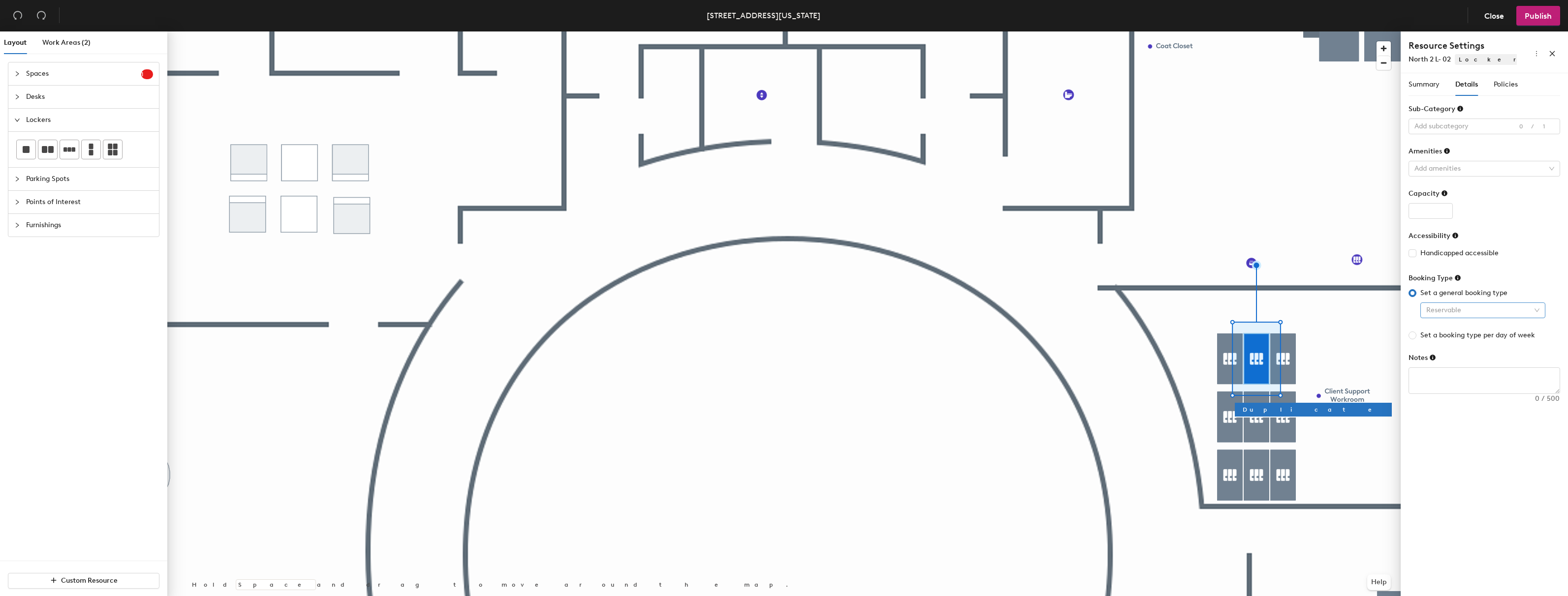
click at [1450, 314] on span "Reservable" at bounding box center [1482, 311] width 113 height 15
click at [1441, 365] on div "Assigned" at bounding box center [1482, 364] width 109 height 10
click at [1197, 31] on div at bounding box center [784, 31] width 1233 height 0
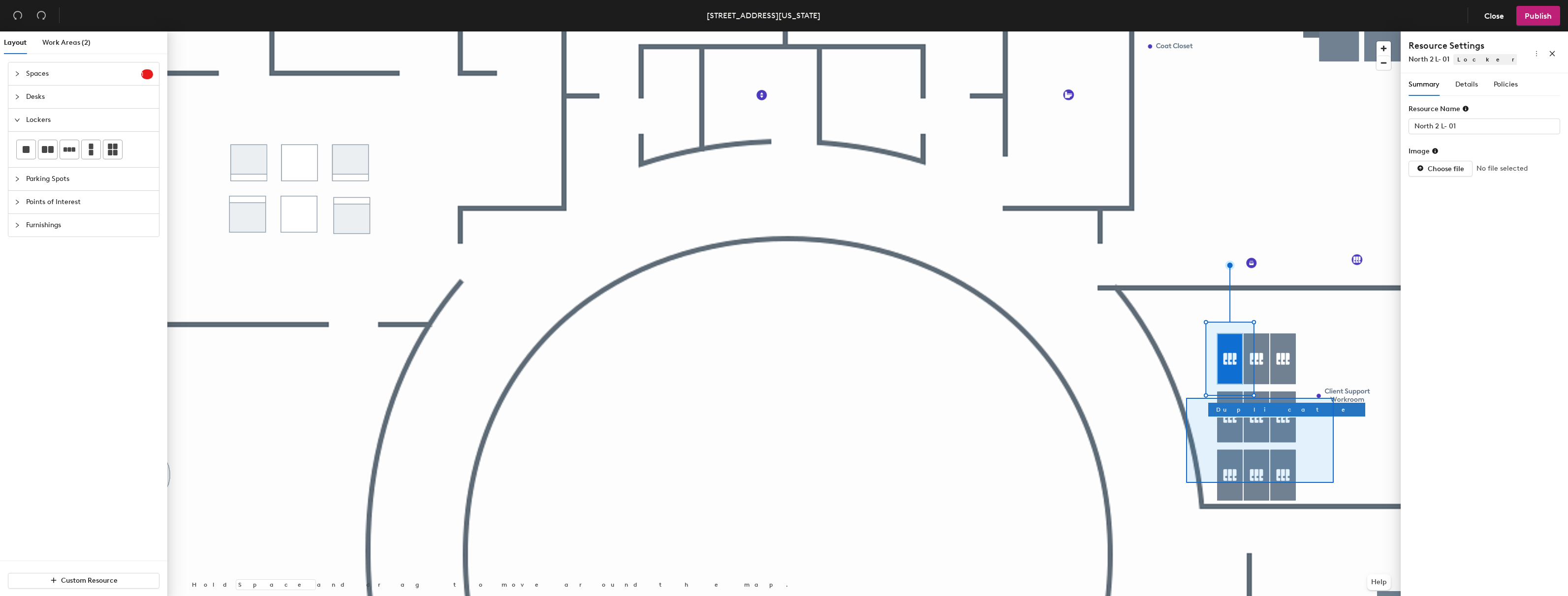
click at [1186, 31] on div at bounding box center [784, 31] width 1233 height 0
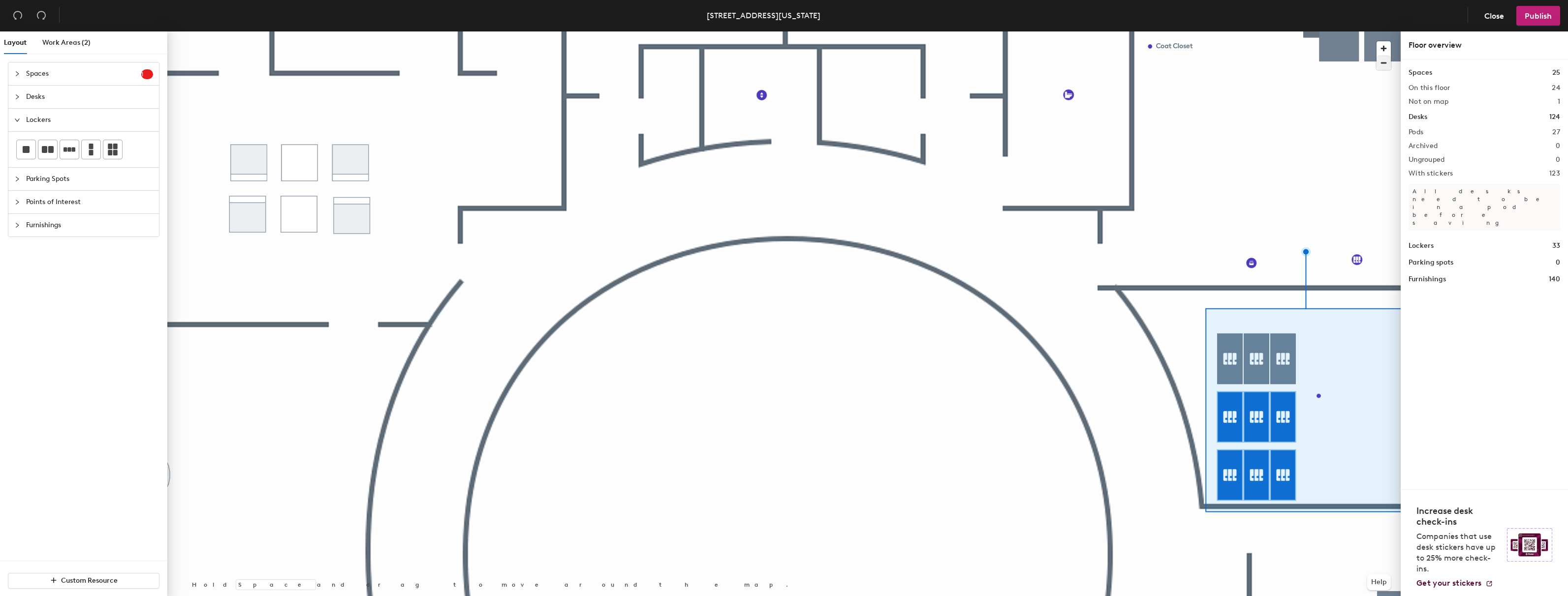
click at [1385, 62] on span "button" at bounding box center [1384, 63] width 15 height 14
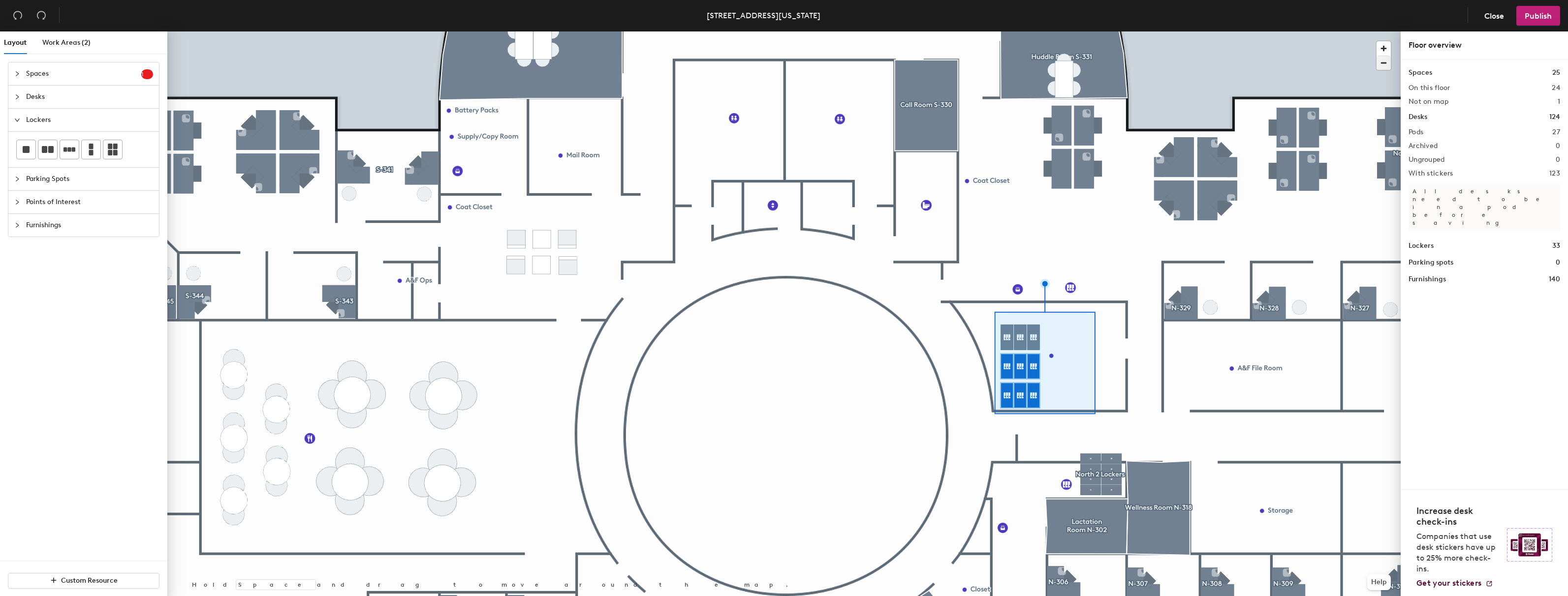
click at [1092, 31] on div at bounding box center [784, 31] width 1233 height 0
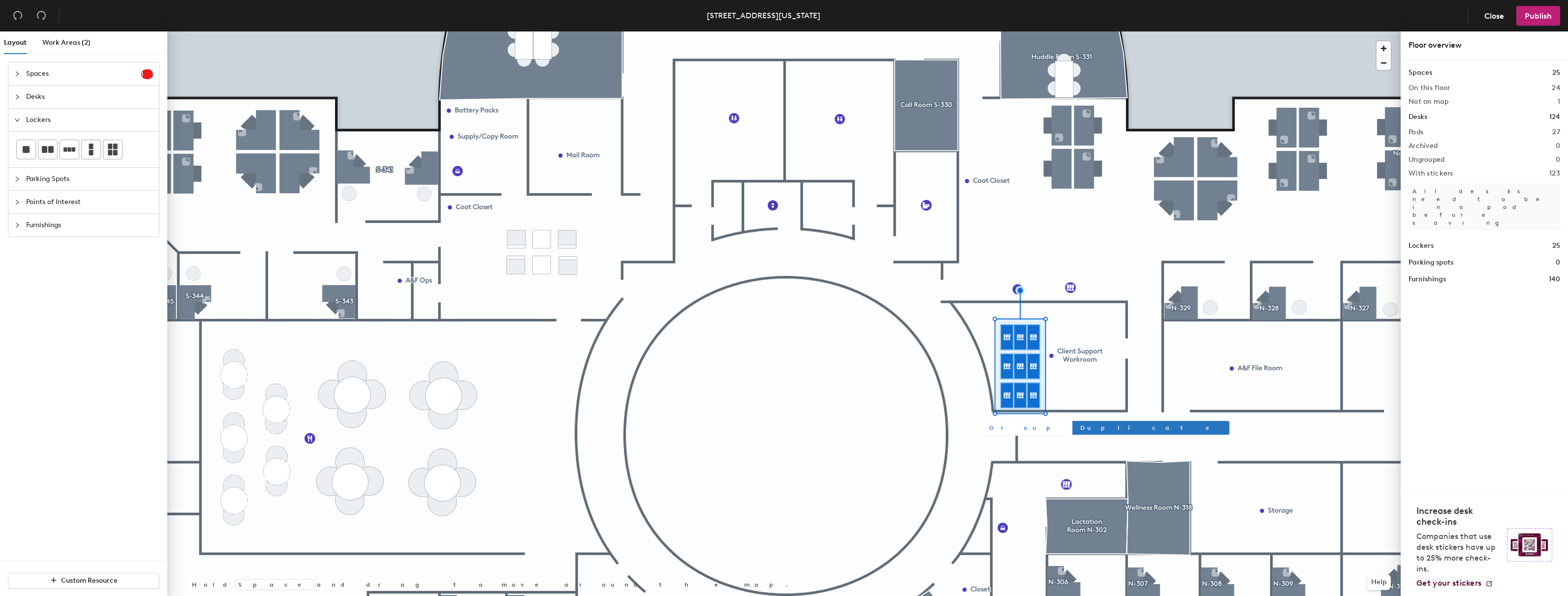
click at [1001, 428] on span "Group" at bounding box center [1026, 427] width 73 height 9
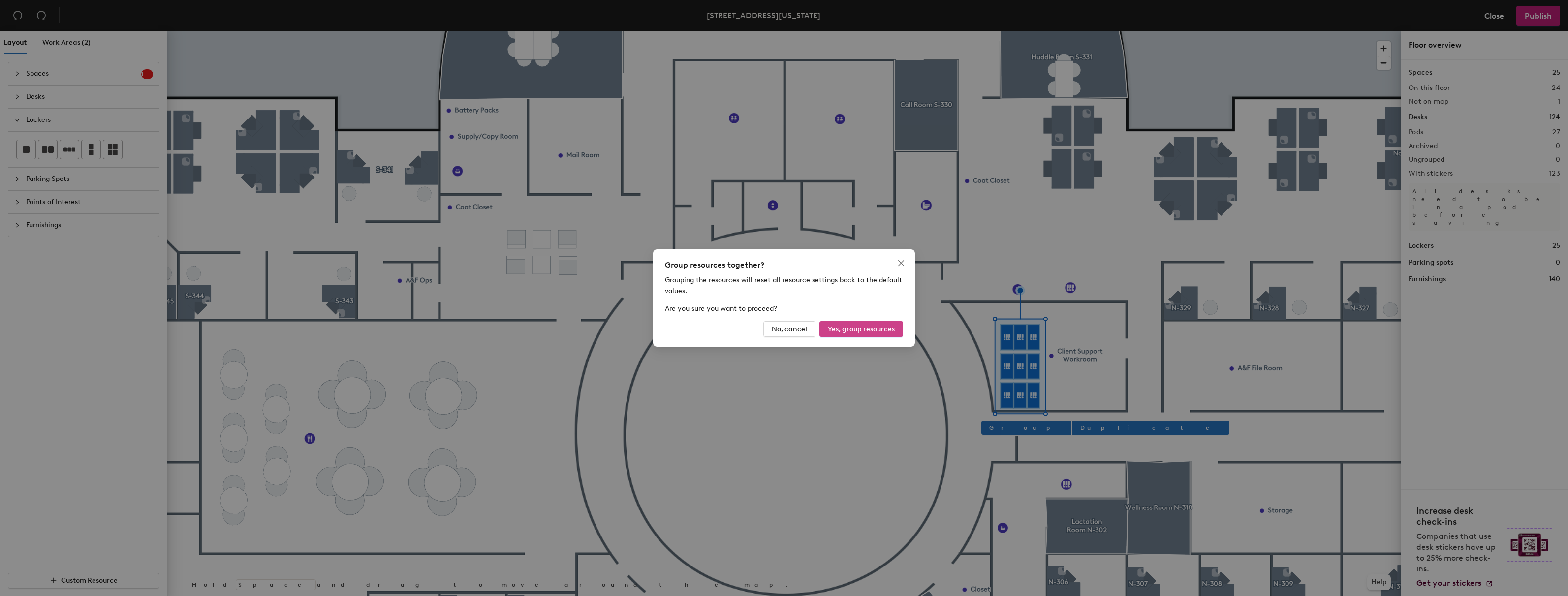
click at [863, 331] on span "Yes, group resources" at bounding box center [861, 329] width 67 height 8
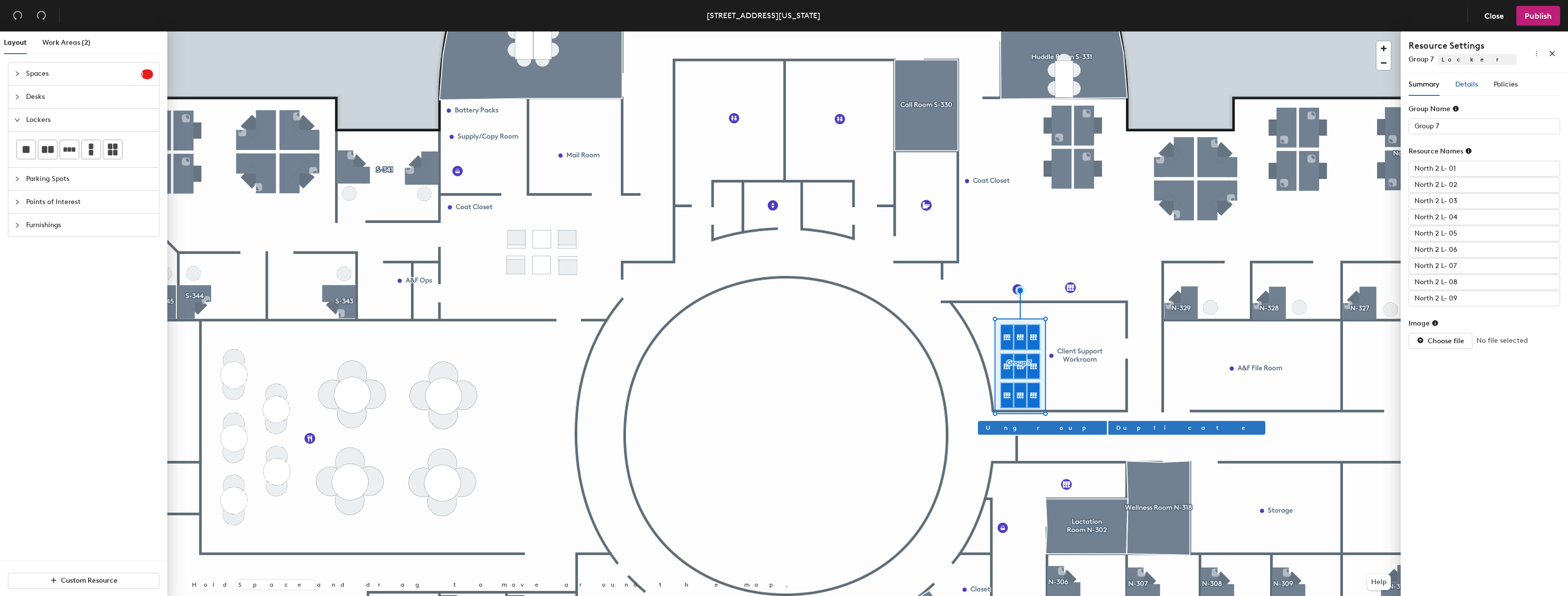
click at [1467, 82] on span "Details" at bounding box center [1466, 84] width 23 height 8
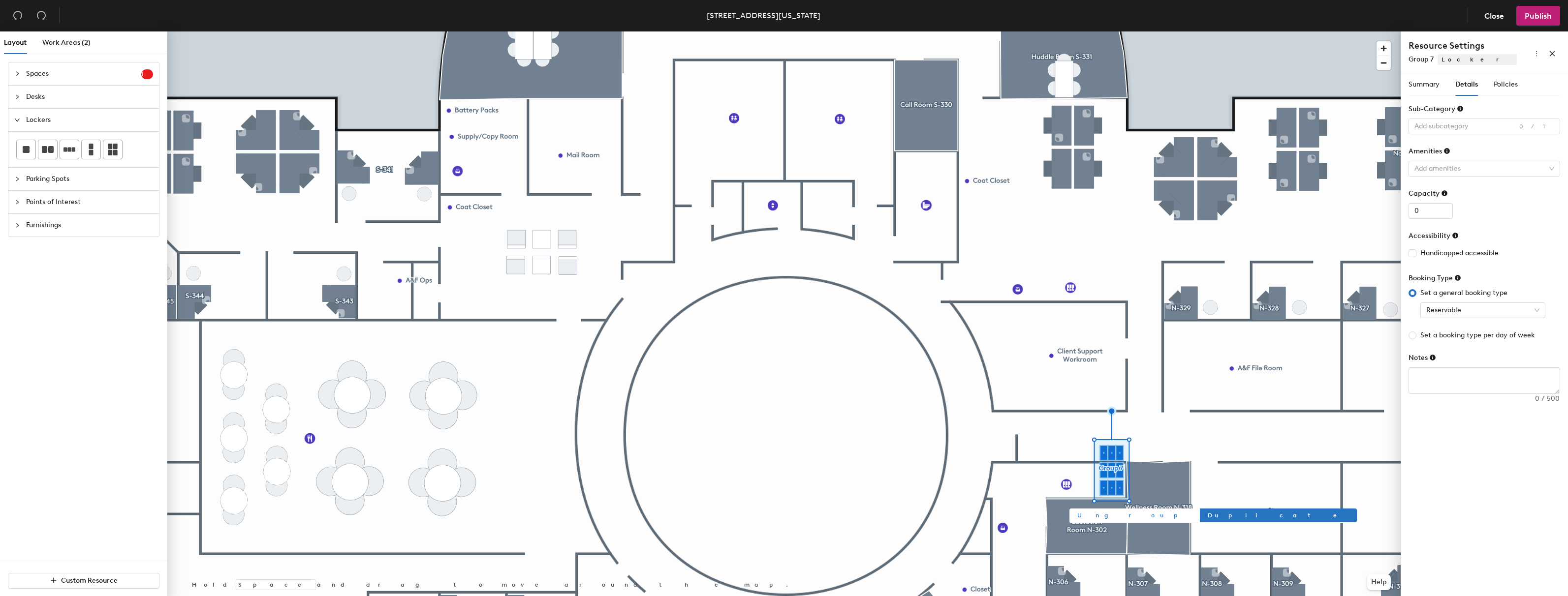
click at [1085, 514] on span "Ungroup" at bounding box center [1134, 515] width 113 height 9
